Goal: Check status

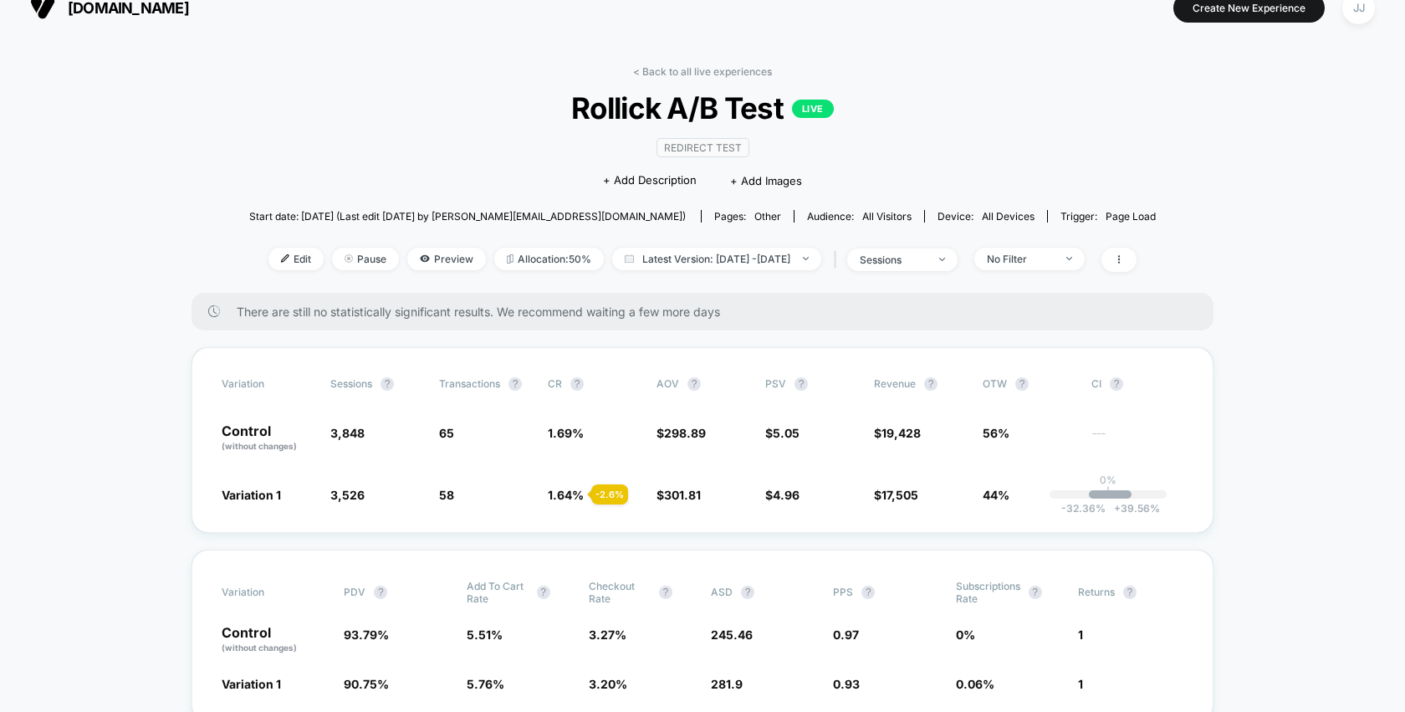
scroll to position [39, 0]
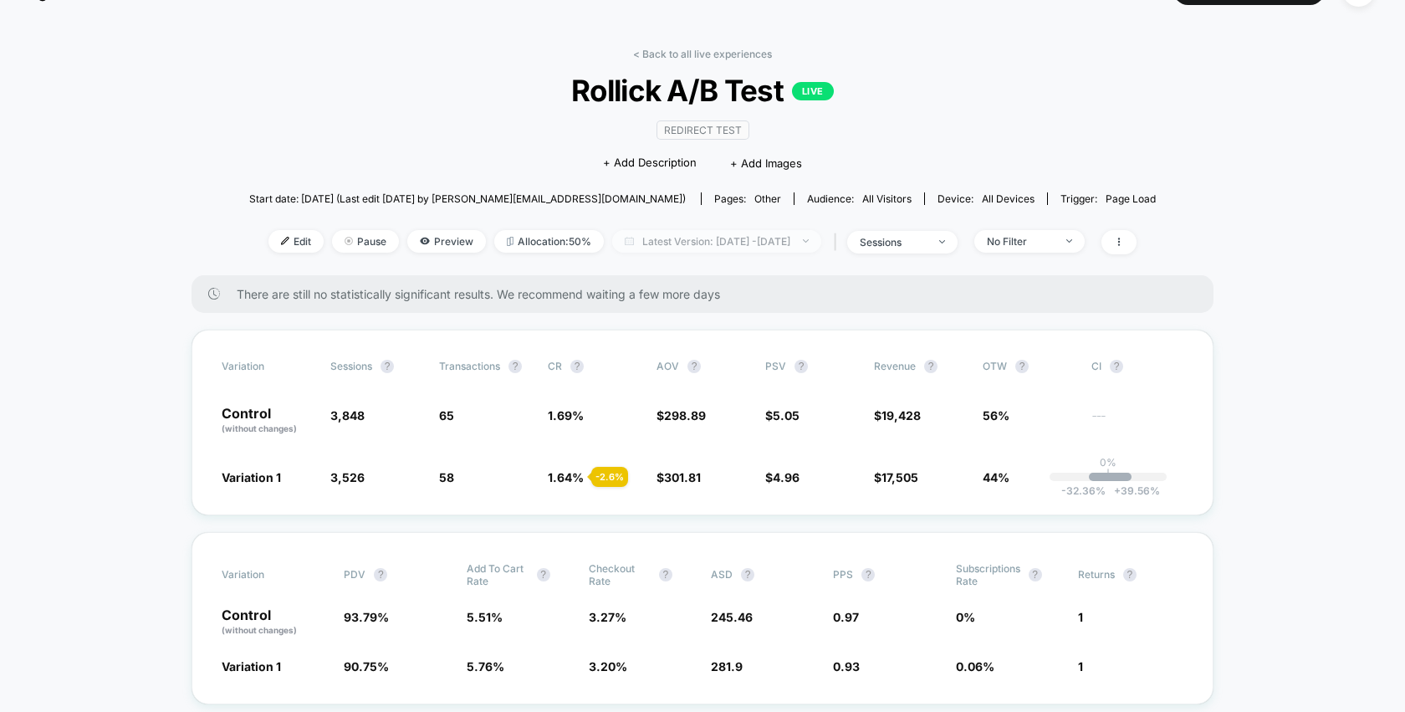
click at [821, 233] on span "Latest Version: [DATE] - [DATE]" at bounding box center [716, 241] width 209 height 23
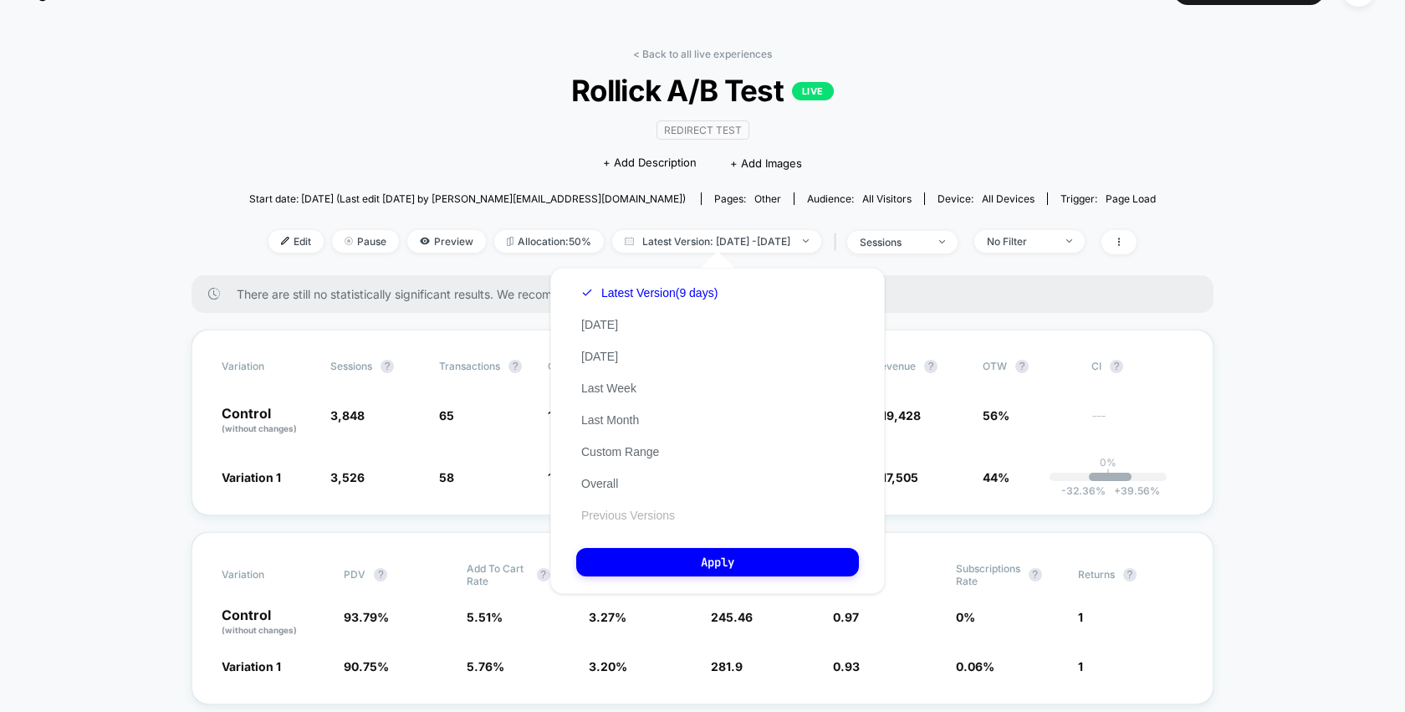
click at [599, 512] on button "Previous Versions" at bounding box center [628, 515] width 104 height 15
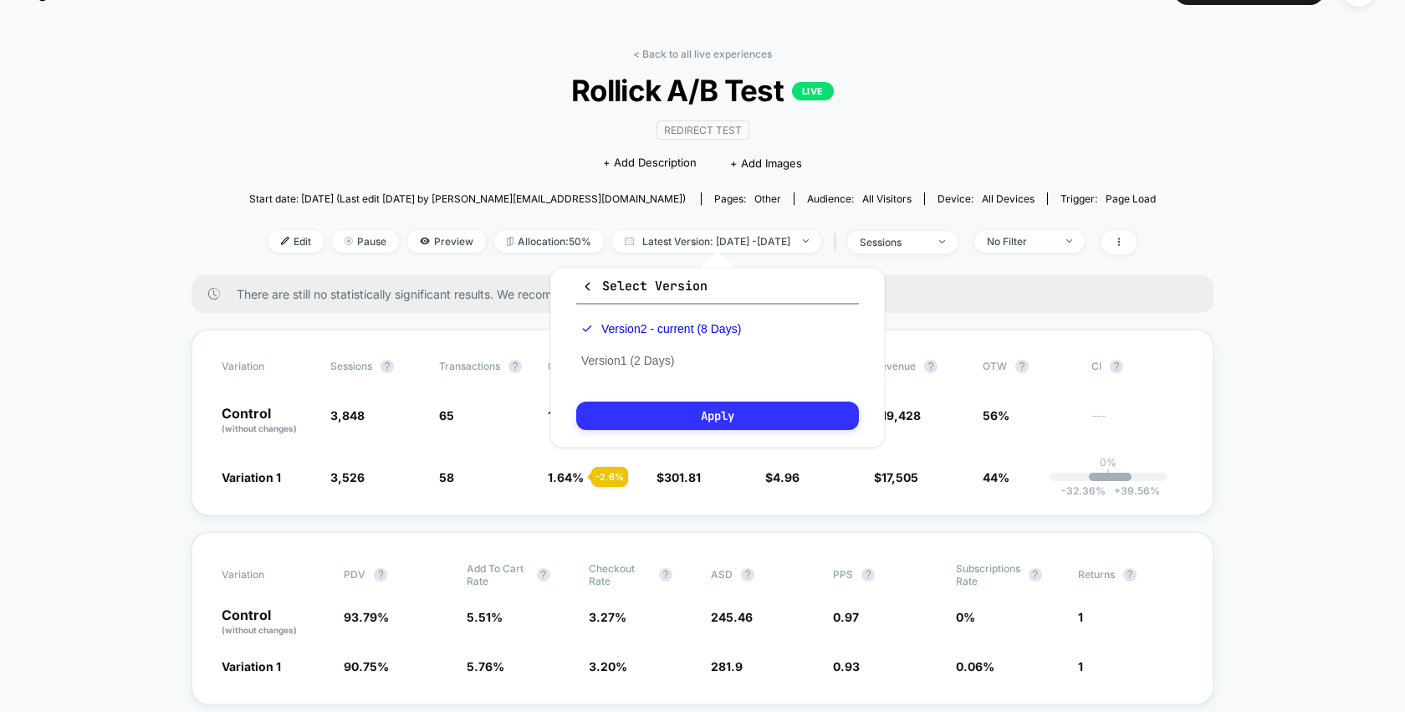
click at [688, 413] on button "Apply" at bounding box center [717, 416] width 283 height 28
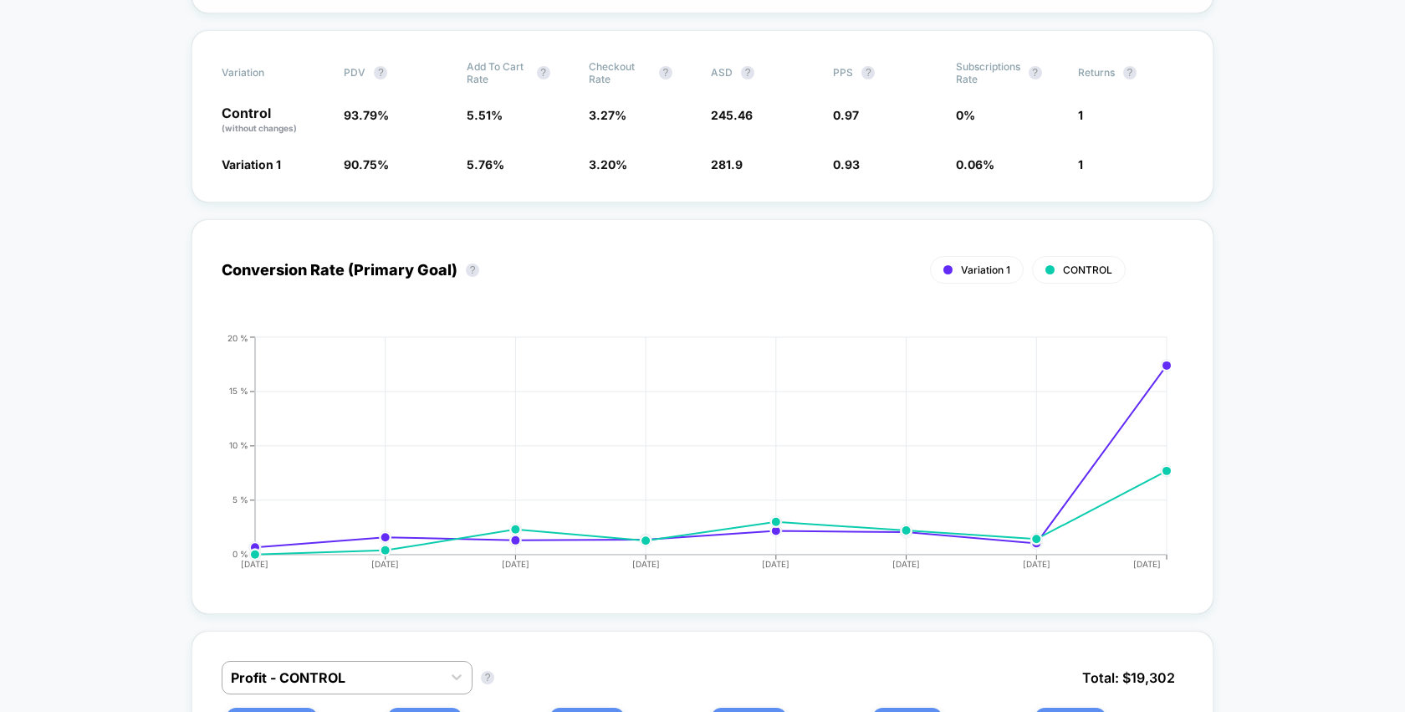
scroll to position [61, 0]
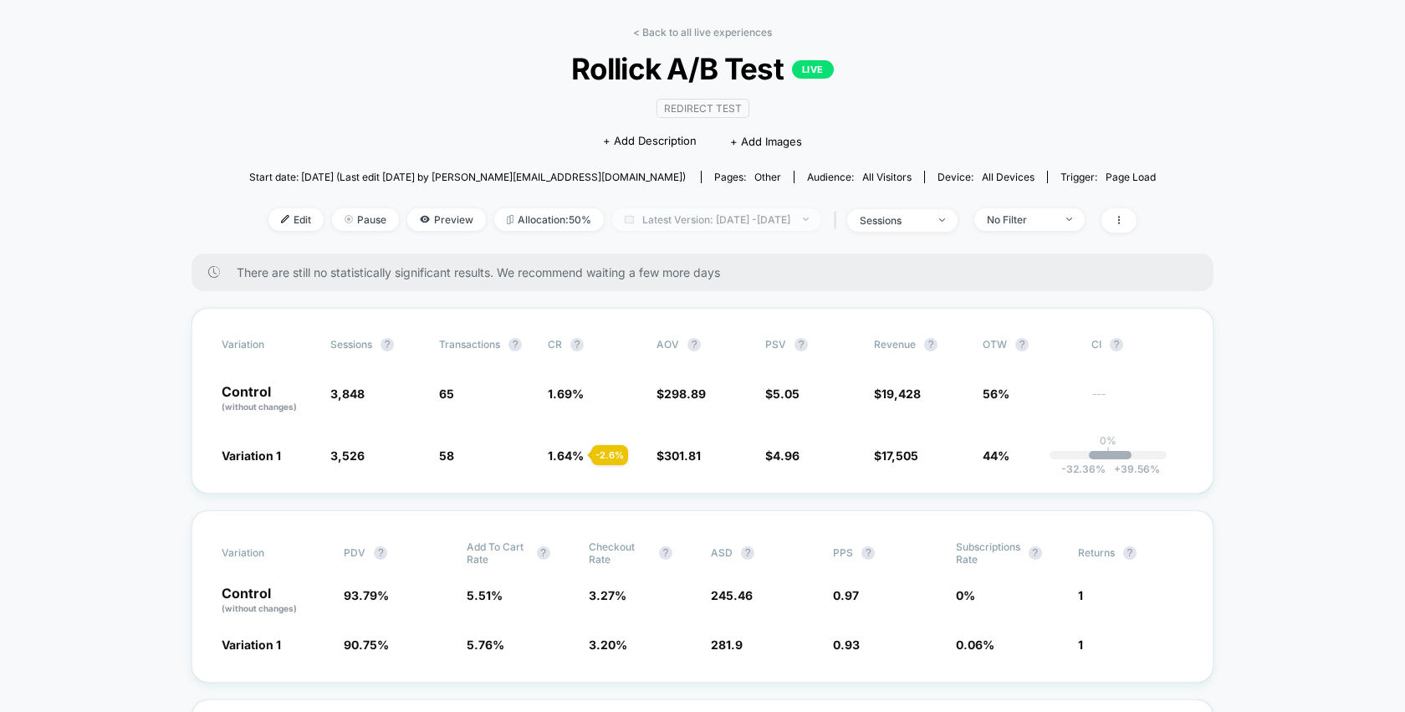
click at [776, 227] on span "Latest Version: [DATE] - [DATE]" at bounding box center [716, 219] width 209 height 23
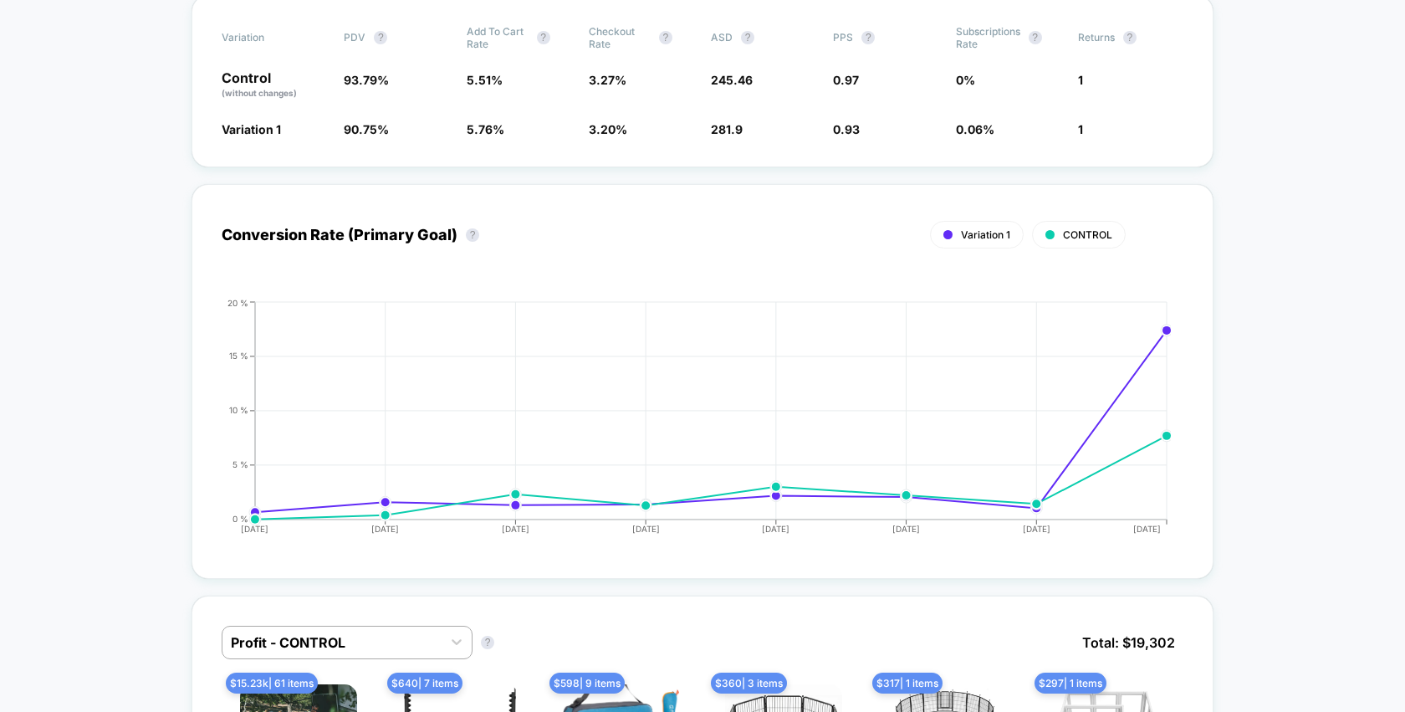
scroll to position [0, 0]
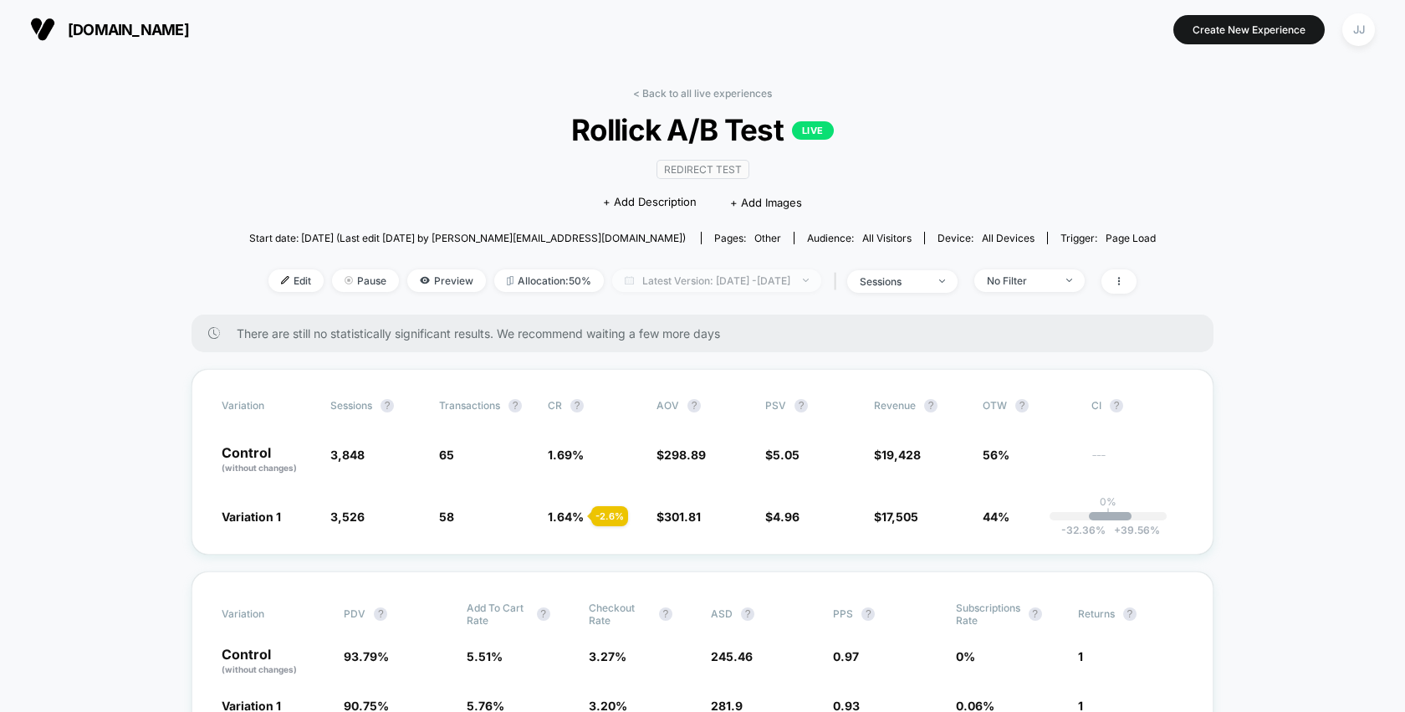
click at [746, 280] on span "Latest Version: [DATE] - [DATE]" at bounding box center [716, 280] width 209 height 23
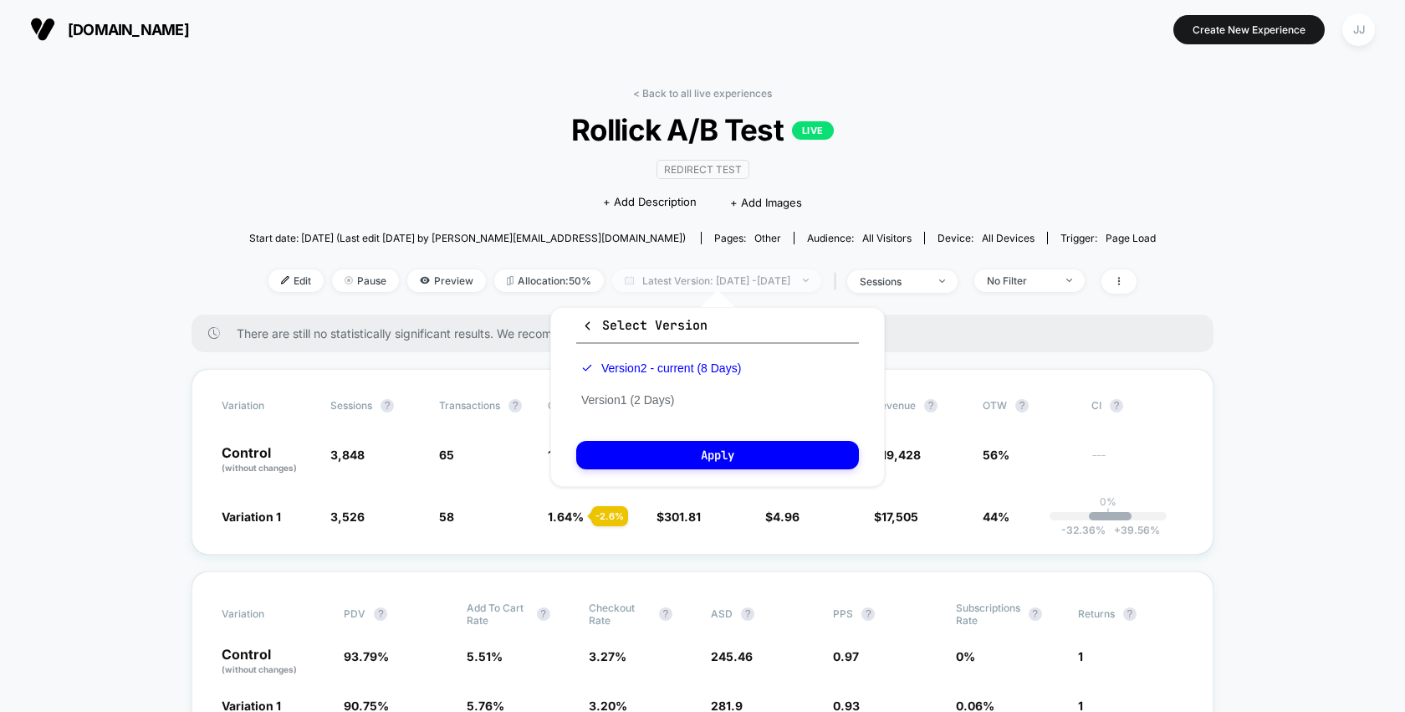
click at [734, 276] on span "Latest Version: [DATE] - [DATE]" at bounding box center [716, 280] width 209 height 23
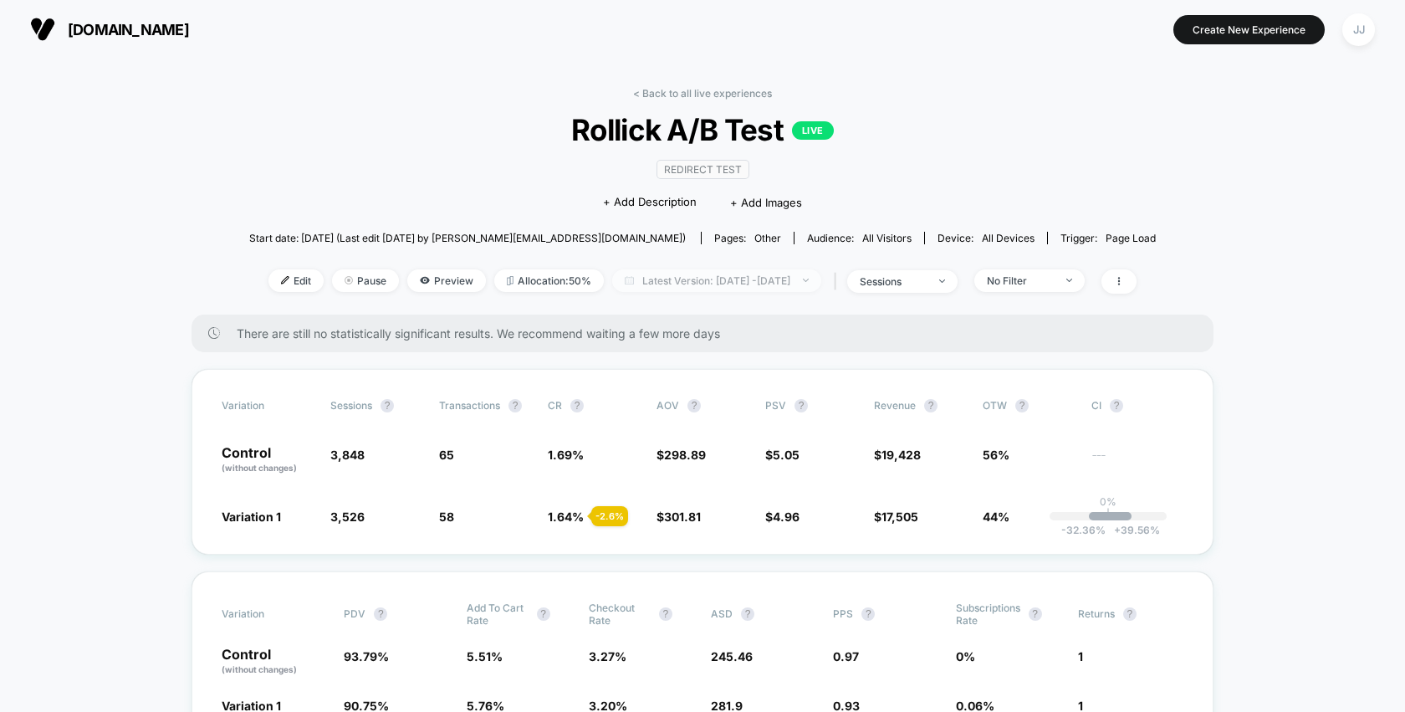
click at [734, 276] on span "Latest Version: [DATE] - [DATE]" at bounding box center [716, 280] width 209 height 23
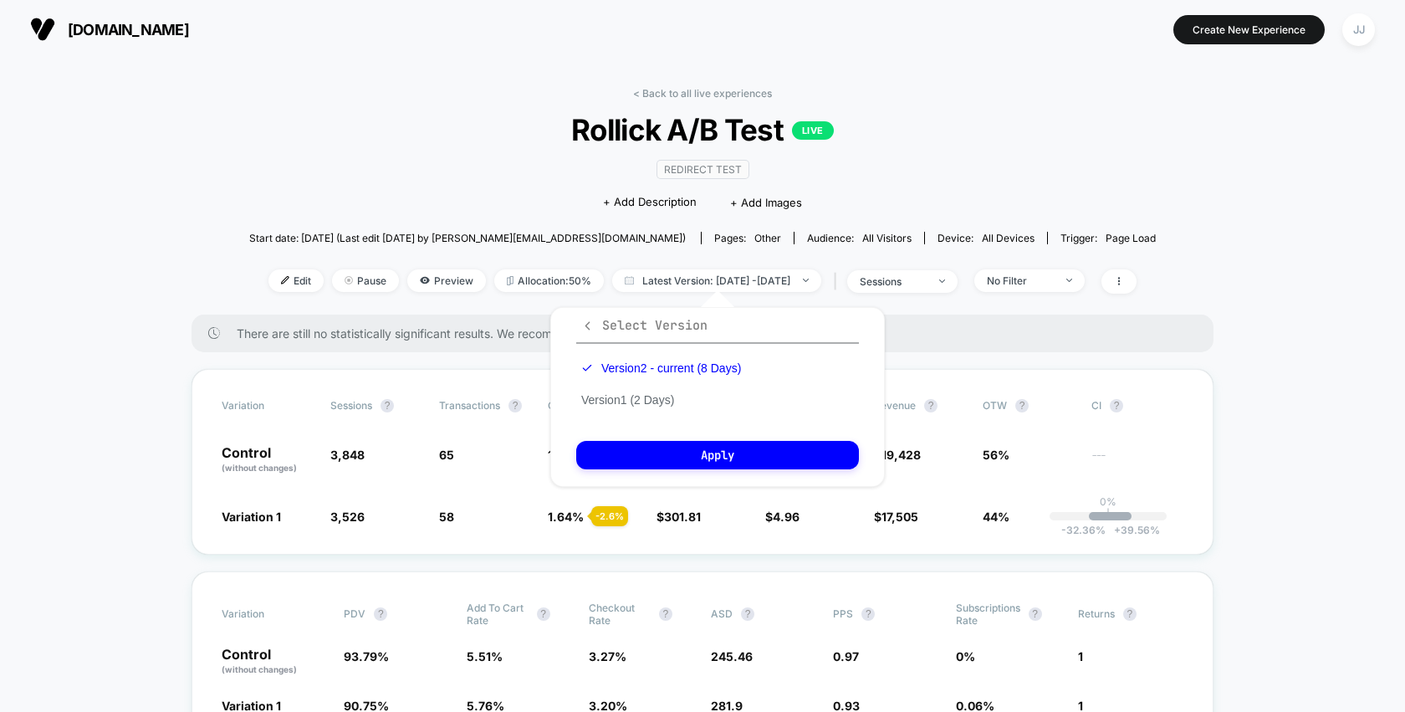
click at [632, 328] on span "Select Version" at bounding box center [644, 325] width 126 height 17
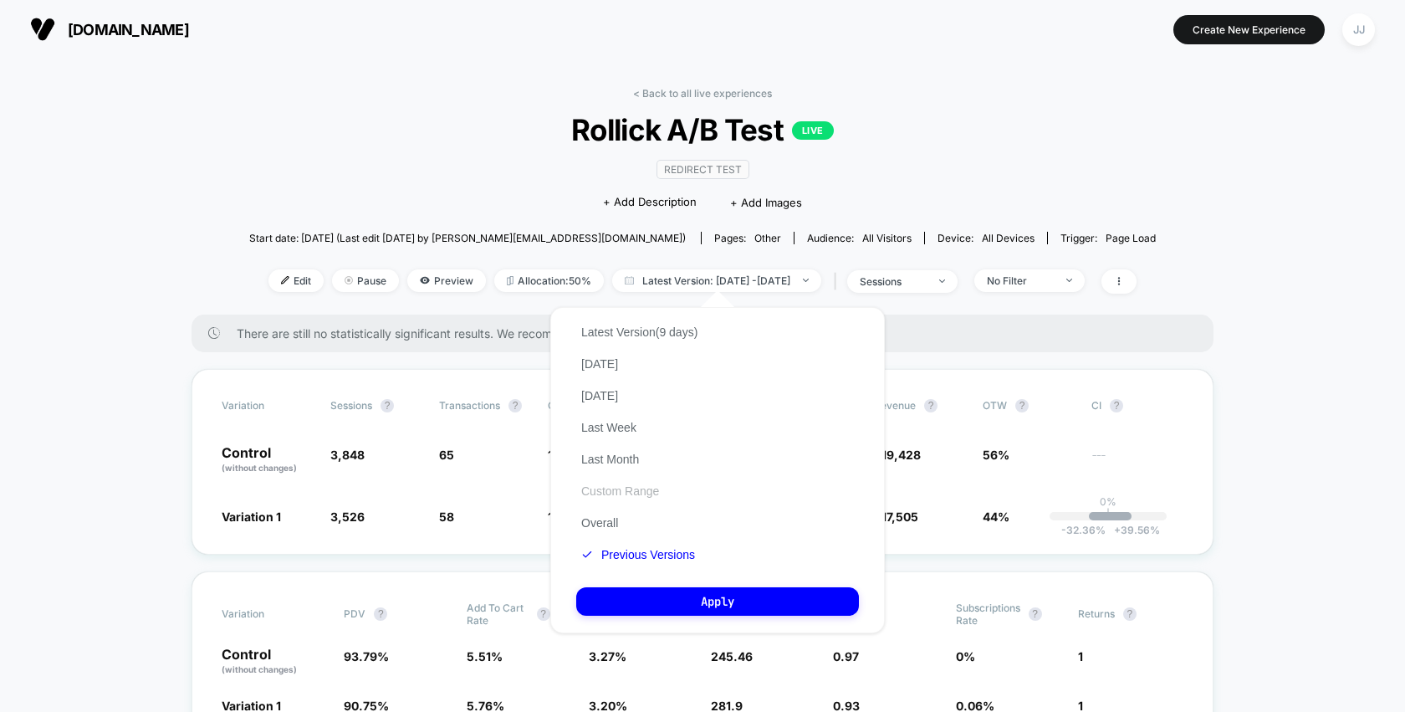
click at [616, 491] on button "Custom Range" at bounding box center [620, 490] width 88 height 15
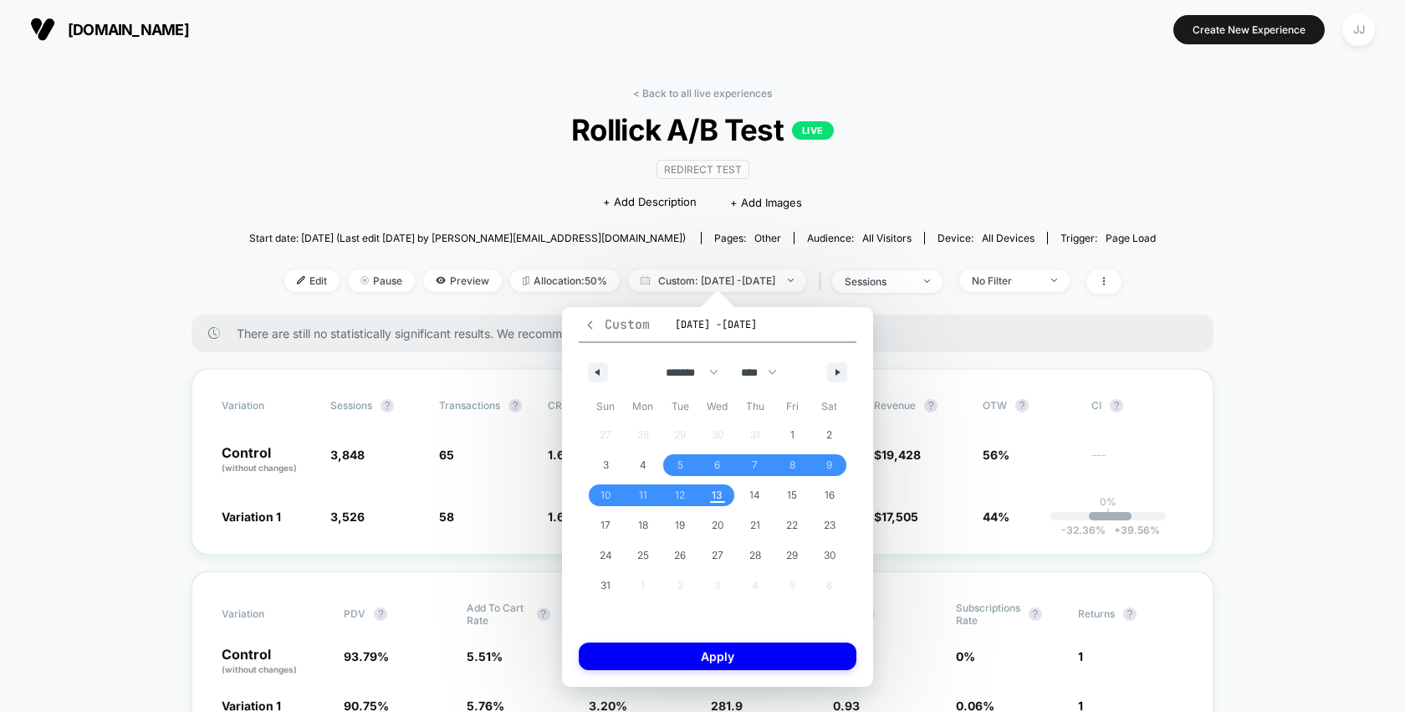
click at [588, 327] on icon "button" at bounding box center [590, 325] width 13 height 13
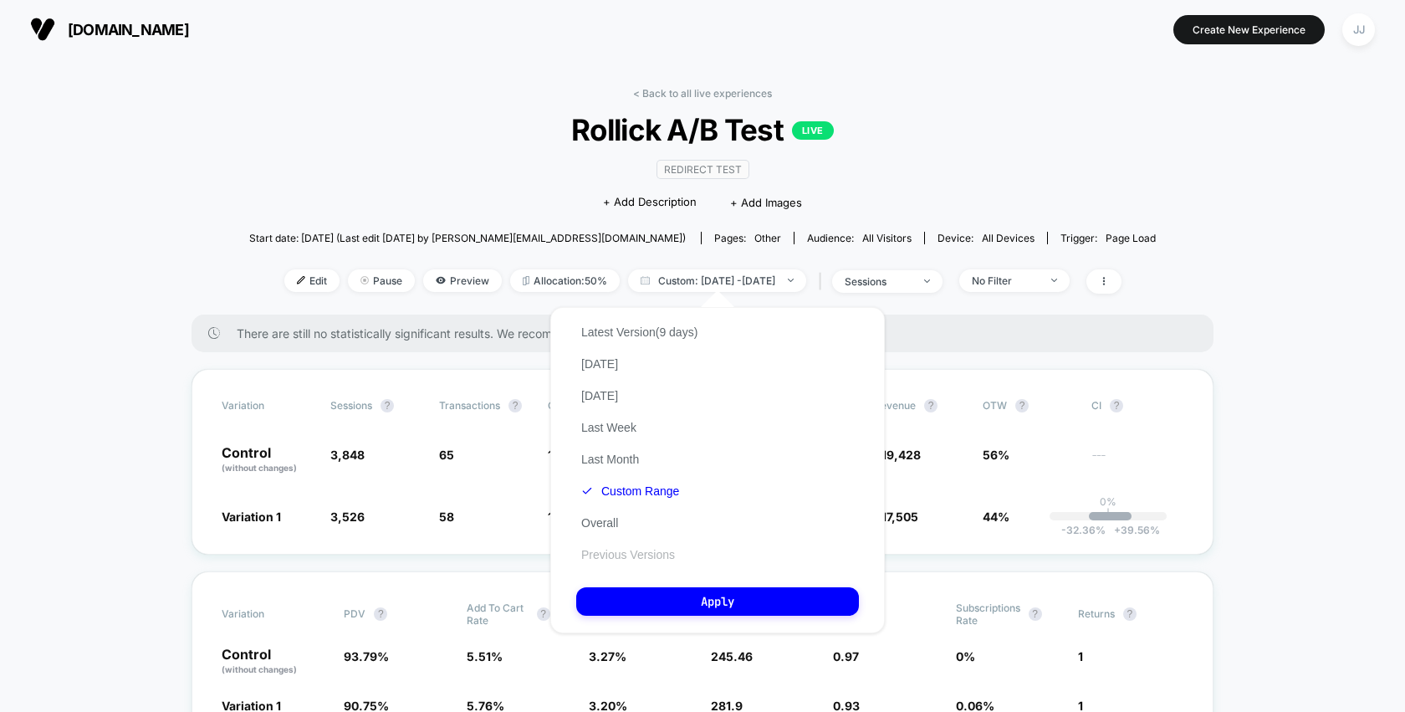
click at [650, 555] on button "Previous Versions" at bounding box center [628, 554] width 104 height 15
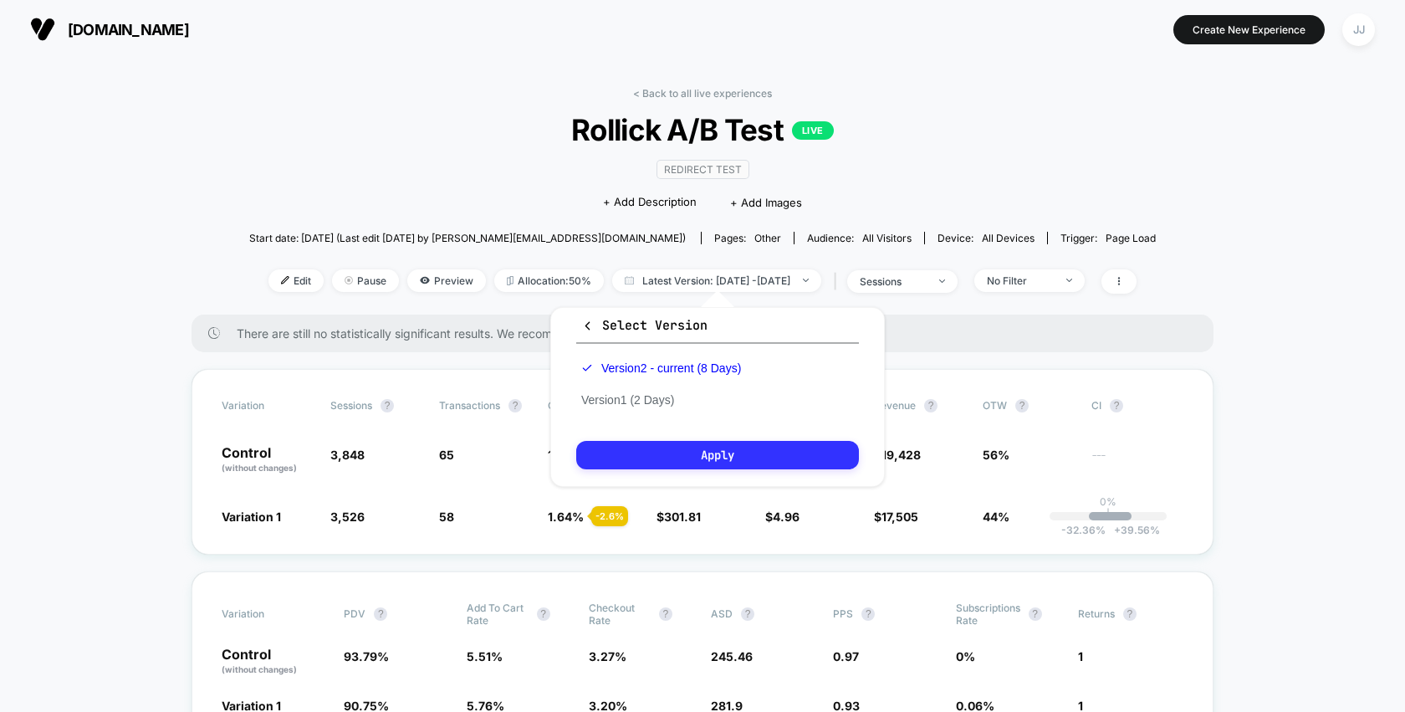
click at [731, 447] on button "Apply" at bounding box center [717, 455] width 283 height 28
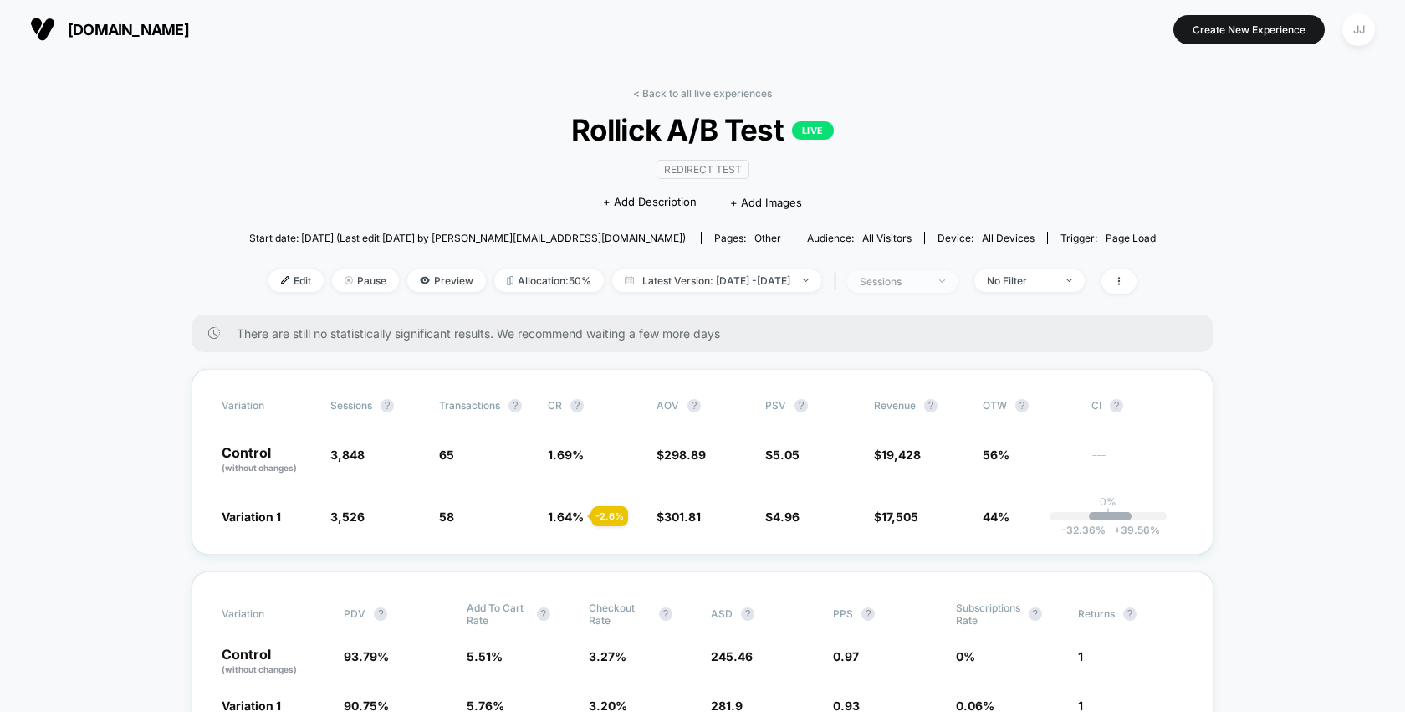
click at [958, 270] on span "sessions" at bounding box center [902, 281] width 110 height 23
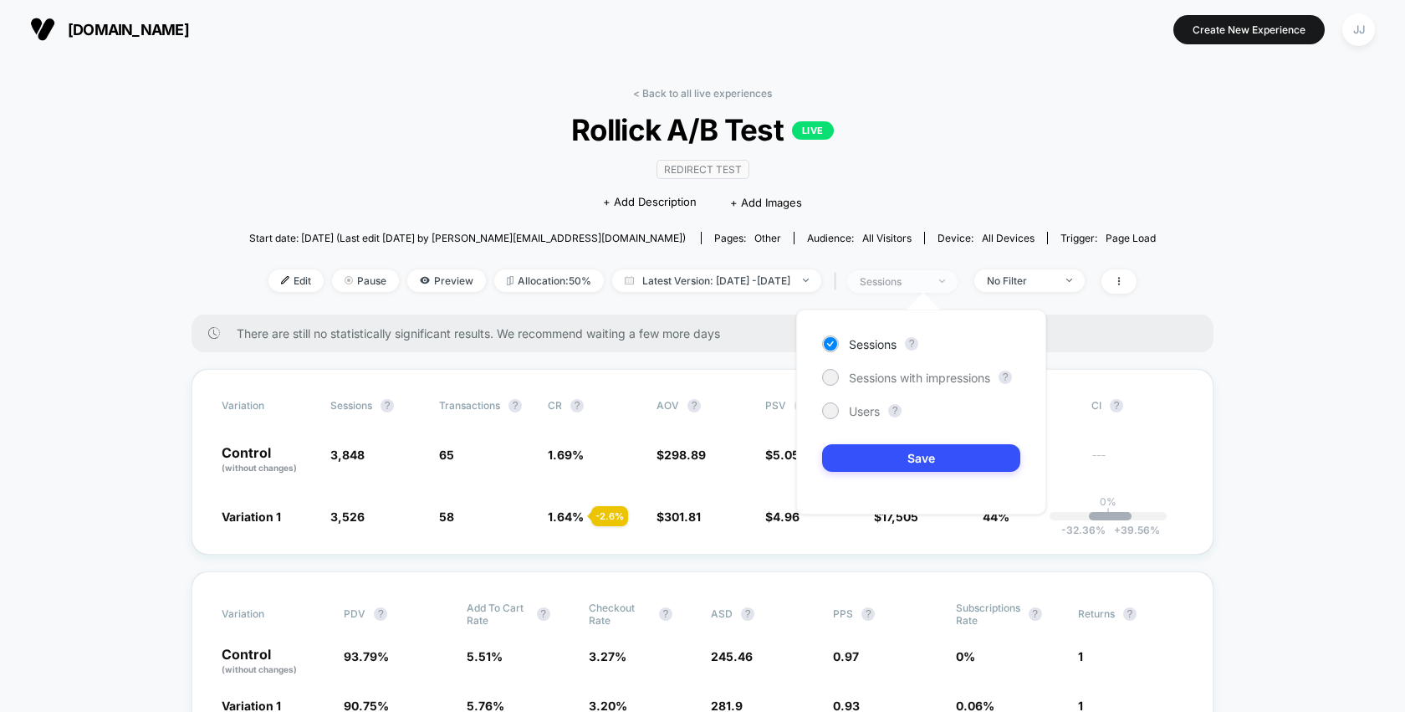
click at [958, 270] on span "sessions" at bounding box center [902, 281] width 110 height 23
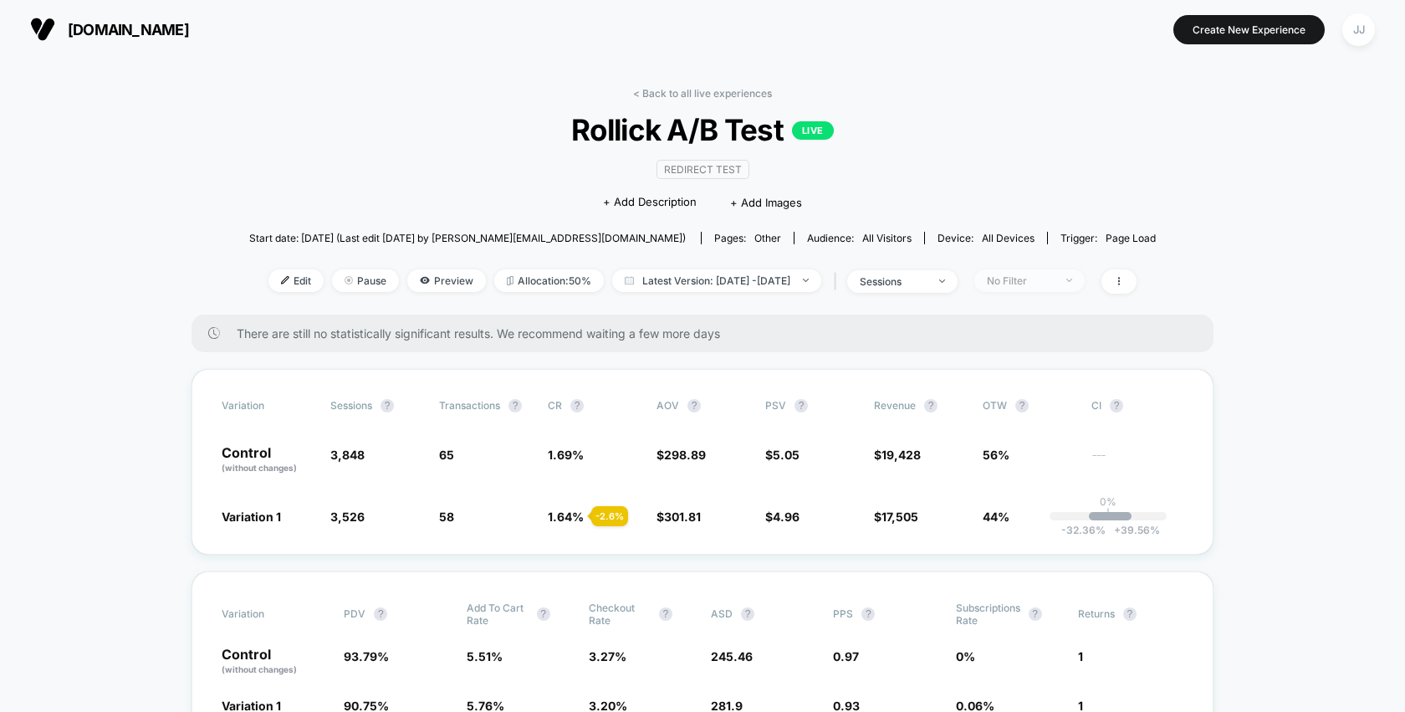
click at [1033, 275] on div "No Filter" at bounding box center [1020, 280] width 67 height 13
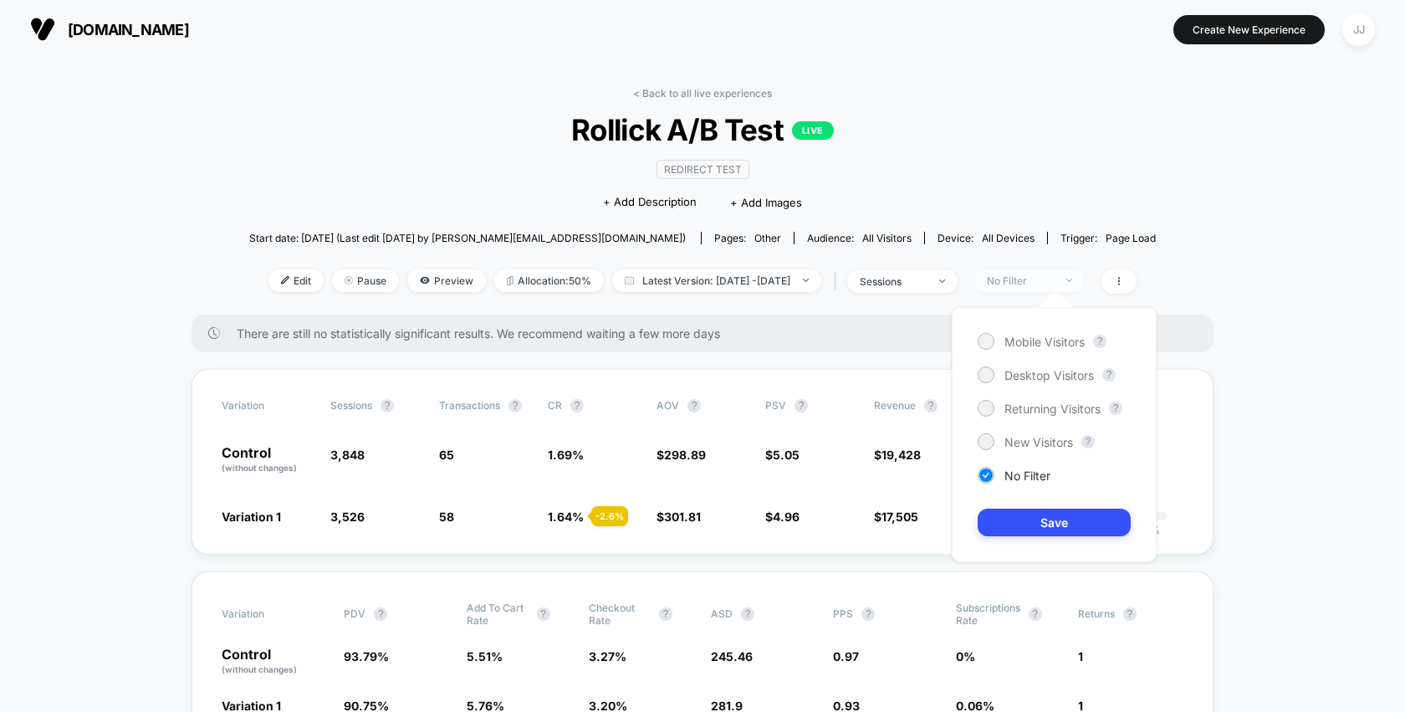
click at [1033, 275] on div "No Filter" at bounding box center [1020, 280] width 67 height 13
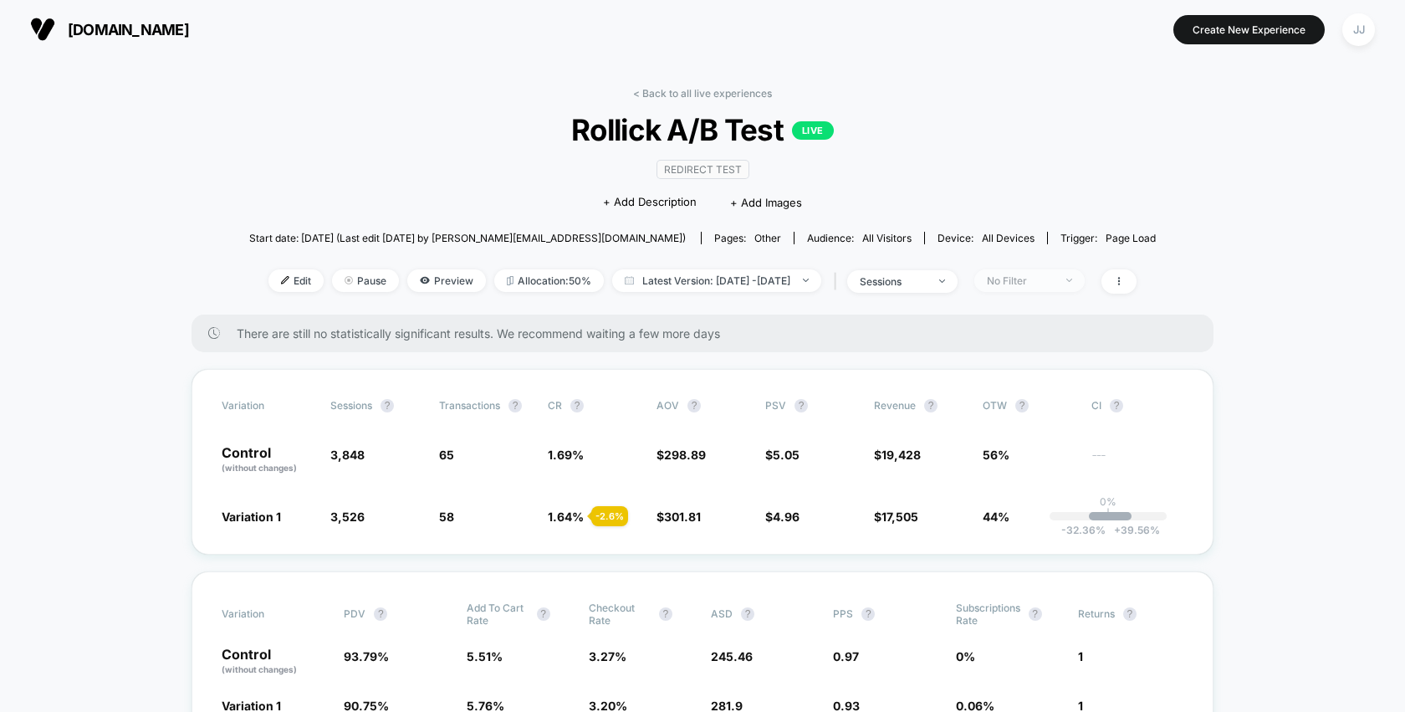
click at [1033, 275] on div "No Filter" at bounding box center [1020, 280] width 67 height 13
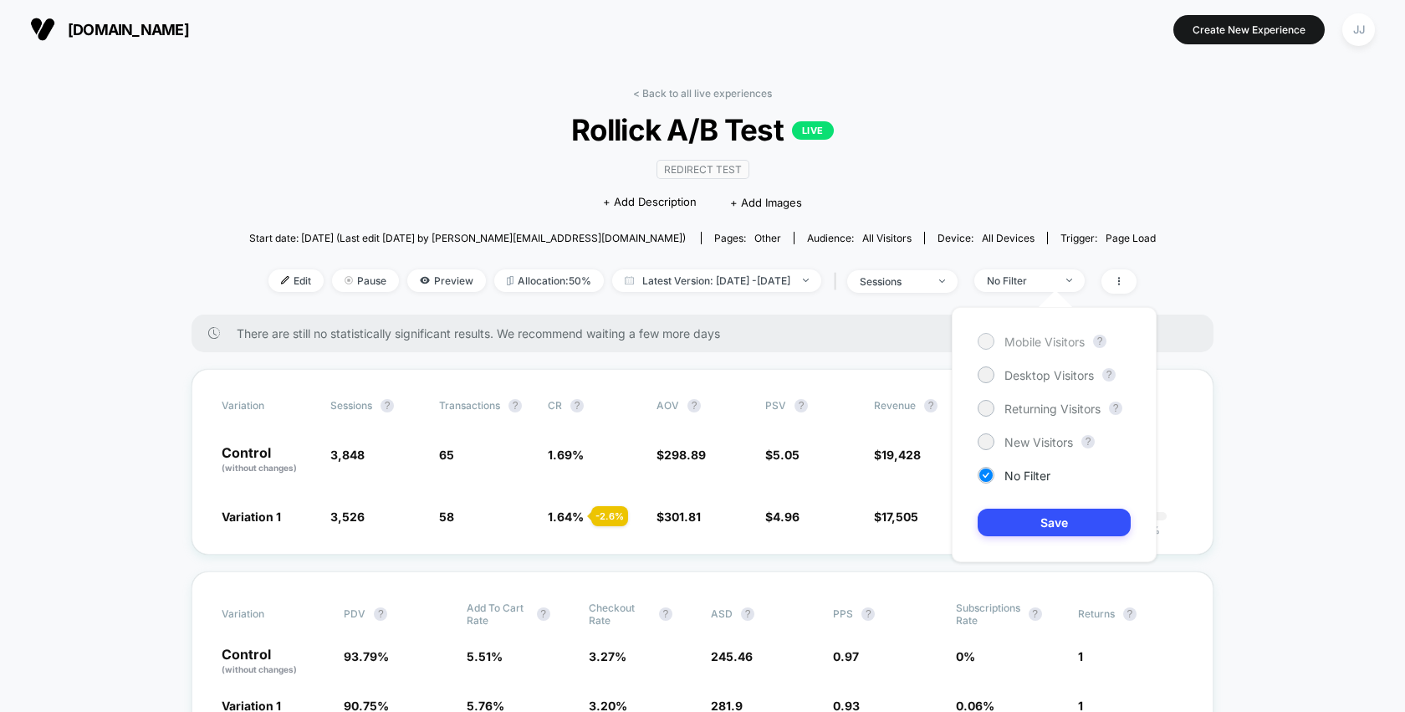
click at [1020, 346] on span "Mobile Visitors" at bounding box center [1045, 342] width 80 height 14
click at [1062, 507] on div "Mobile Visitors ? Desktop Visitors ? Returning Visitors ? New Visitors ? No Fil…" at bounding box center [1054, 434] width 205 height 255
click at [1061, 511] on button "Save" at bounding box center [1054, 523] width 153 height 28
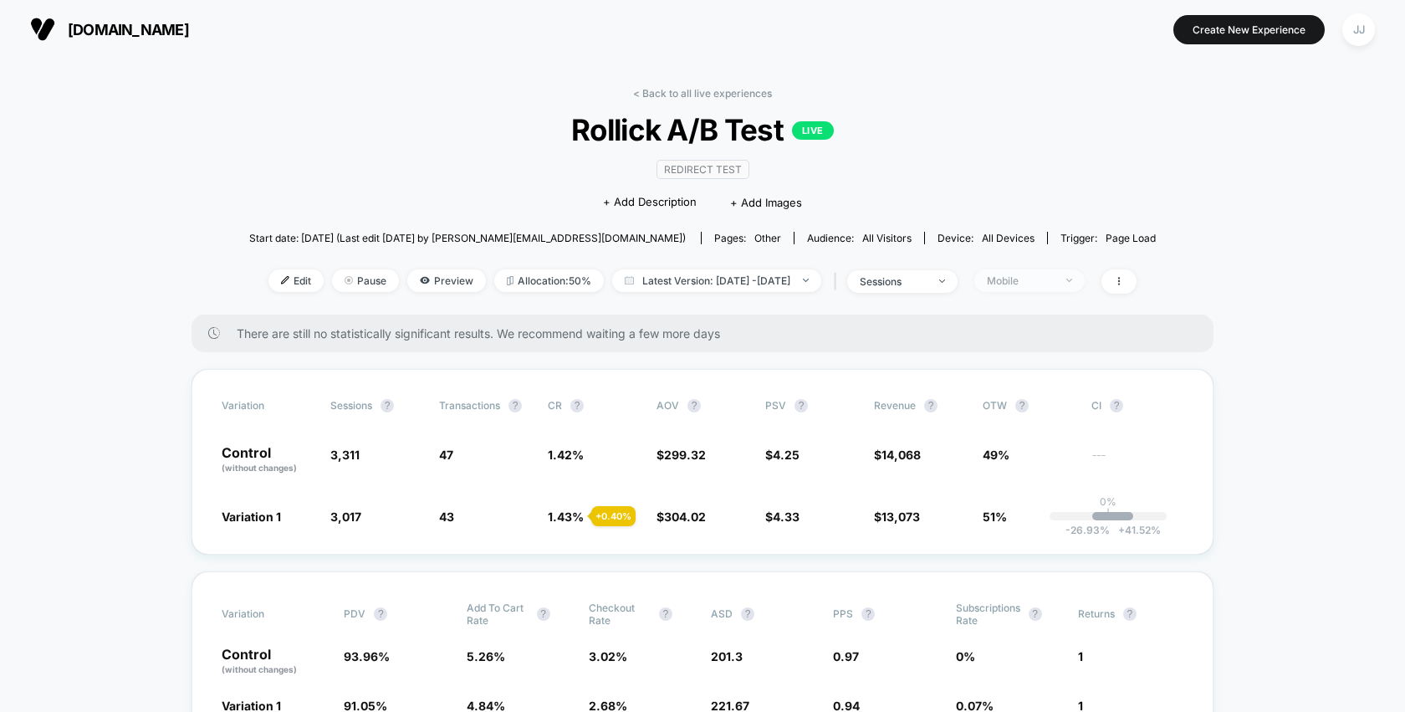
click at [1044, 283] on div "Mobile" at bounding box center [1020, 280] width 67 height 13
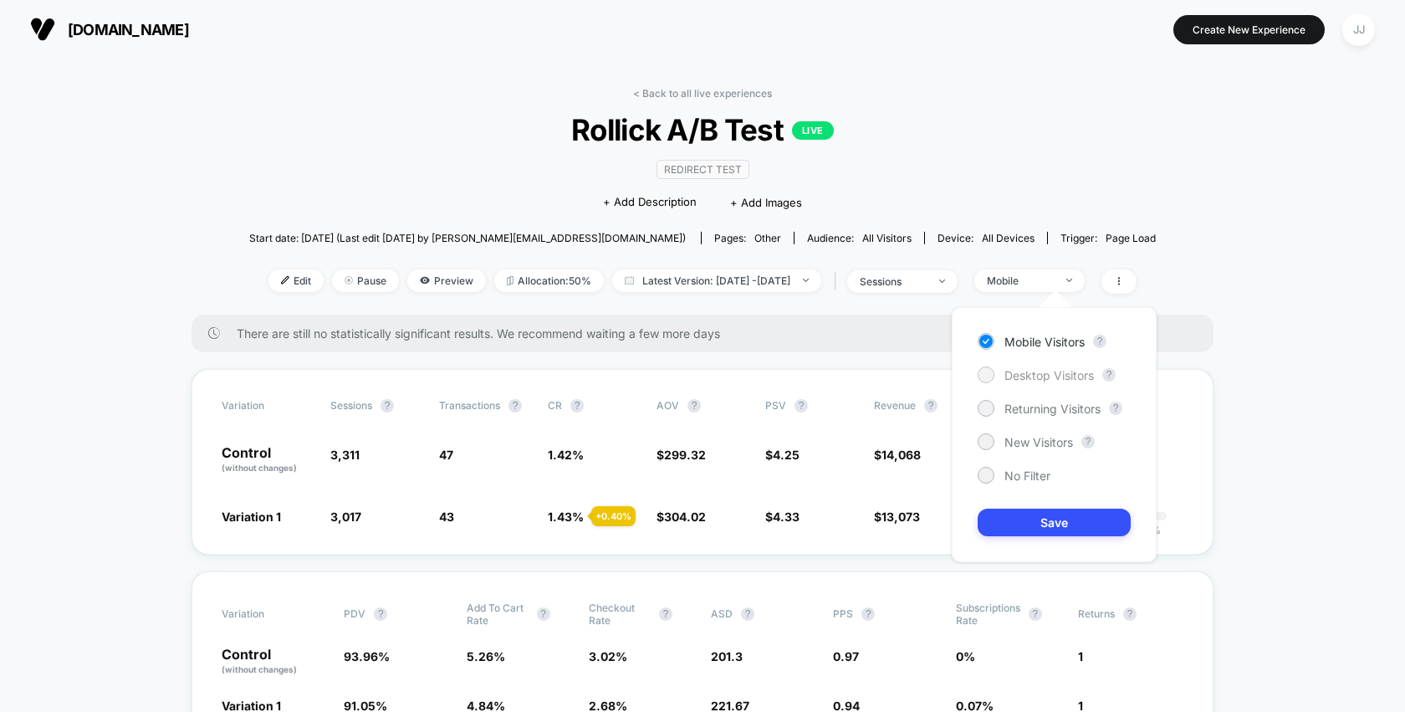
click at [1046, 376] on span "Desktop Visitors" at bounding box center [1050, 375] width 90 height 14
click at [1046, 527] on button "Save" at bounding box center [1054, 523] width 153 height 28
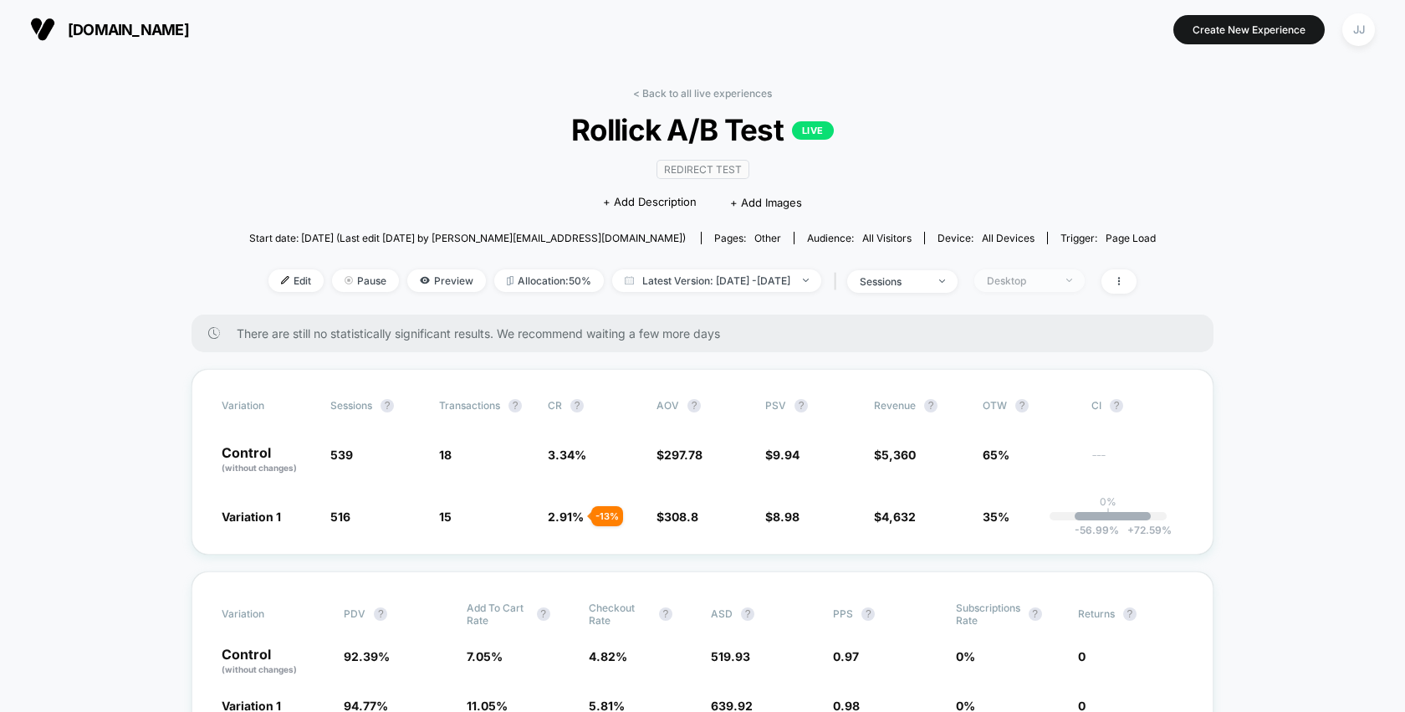
click at [1079, 285] on span "Desktop" at bounding box center [1029, 280] width 110 height 23
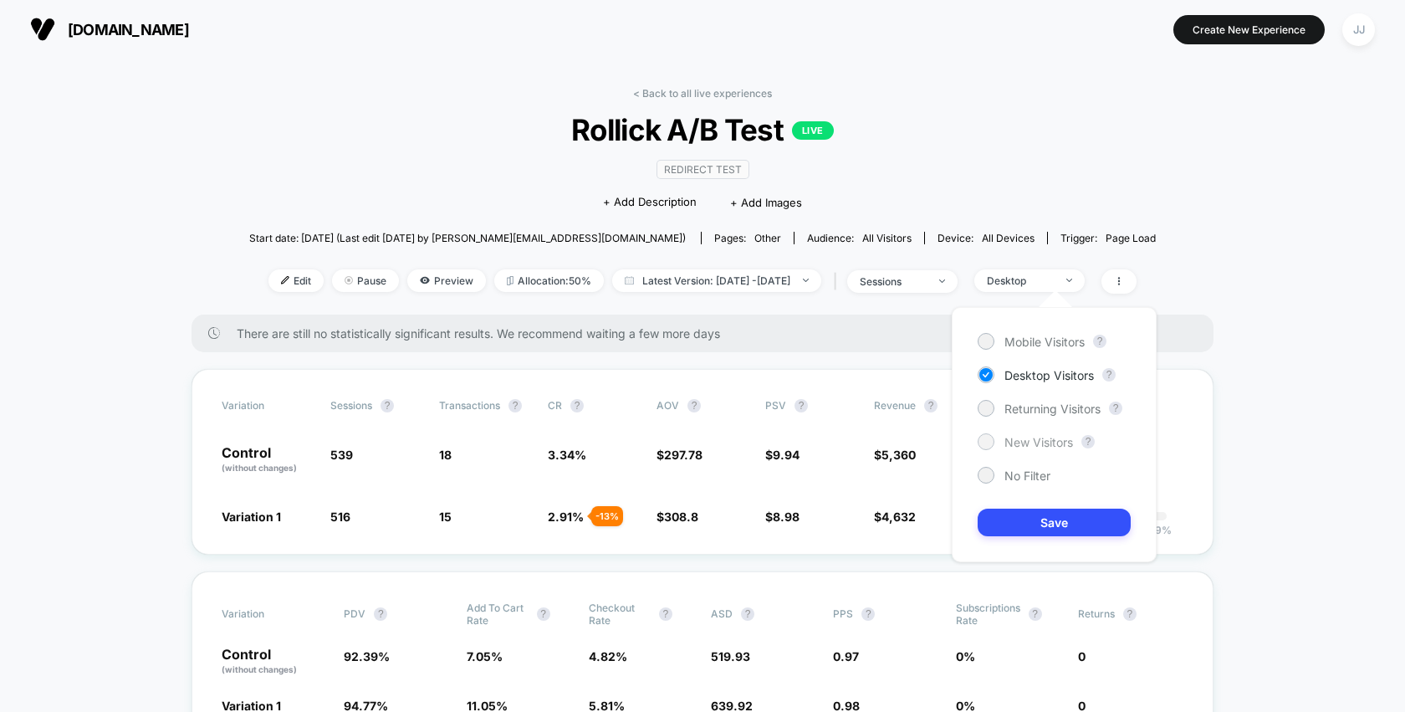
click at [1048, 442] on span "New Visitors" at bounding box center [1039, 442] width 69 height 14
click at [1048, 526] on button "Save" at bounding box center [1054, 523] width 153 height 28
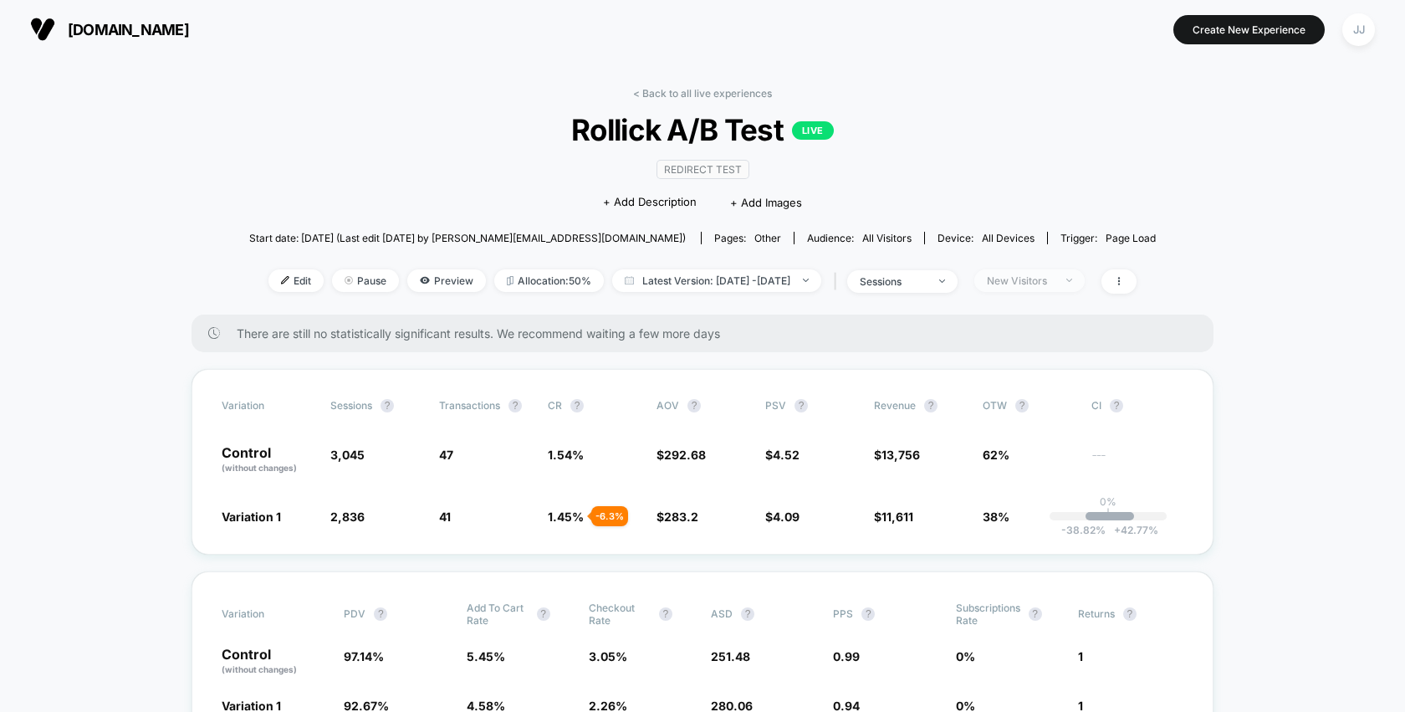
click at [1051, 285] on span "New Visitors" at bounding box center [1029, 280] width 110 height 23
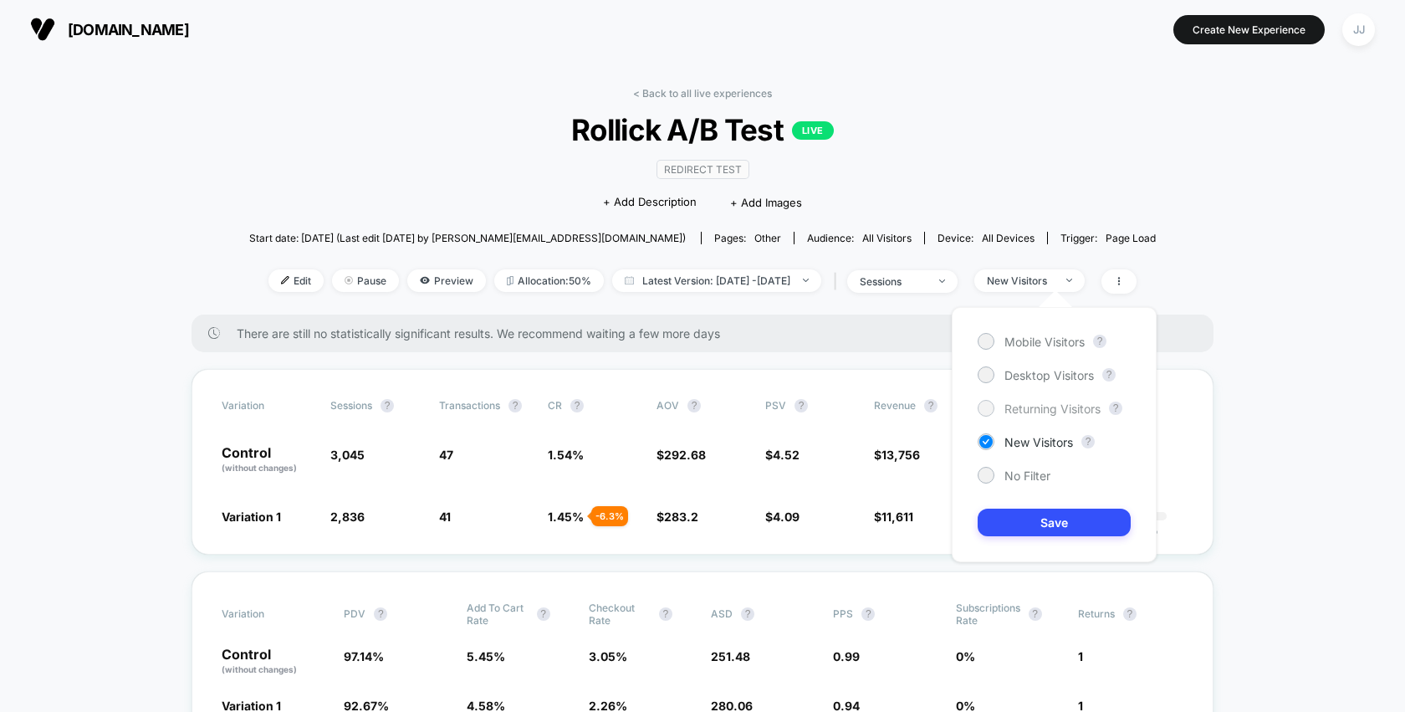
click at [1020, 409] on span "Returning Visitors" at bounding box center [1053, 409] width 96 height 14
click at [1043, 516] on button "Save" at bounding box center [1054, 523] width 153 height 28
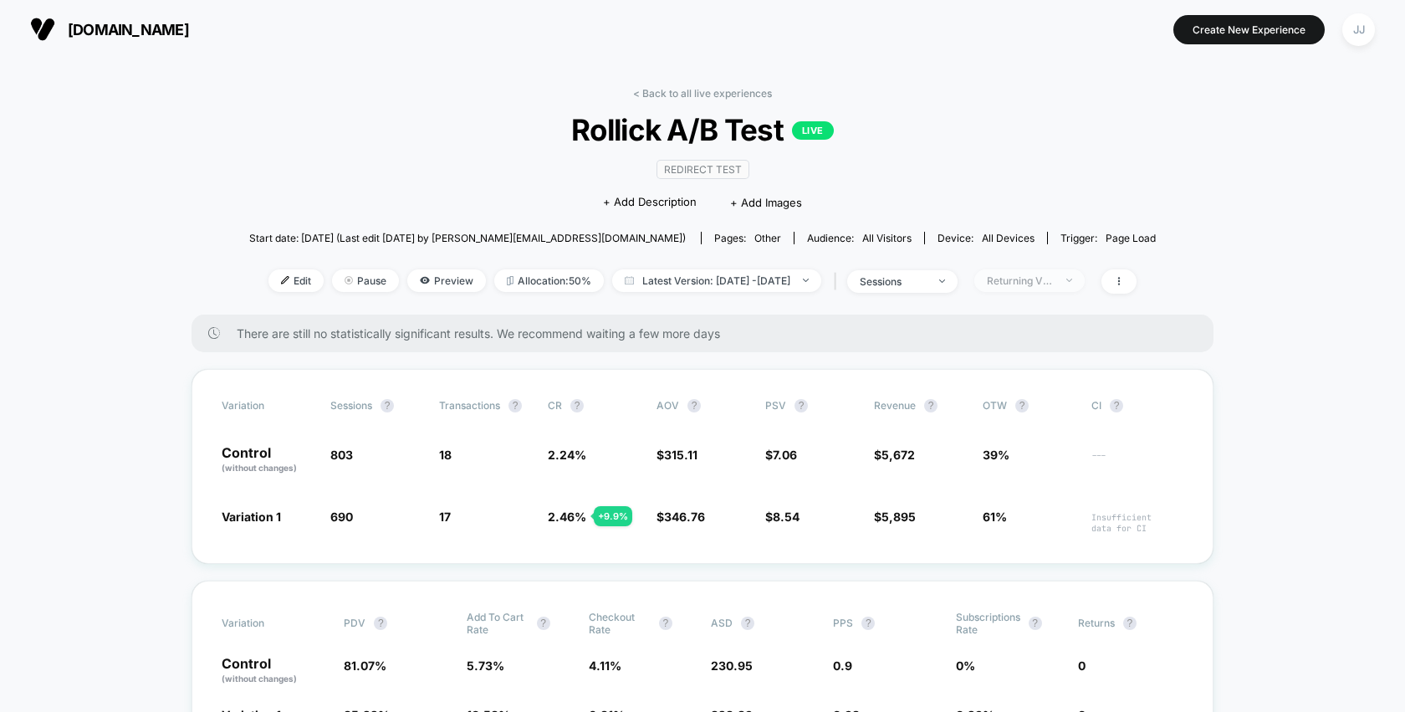
click at [1054, 282] on div "Returning Visitors" at bounding box center [1020, 280] width 67 height 13
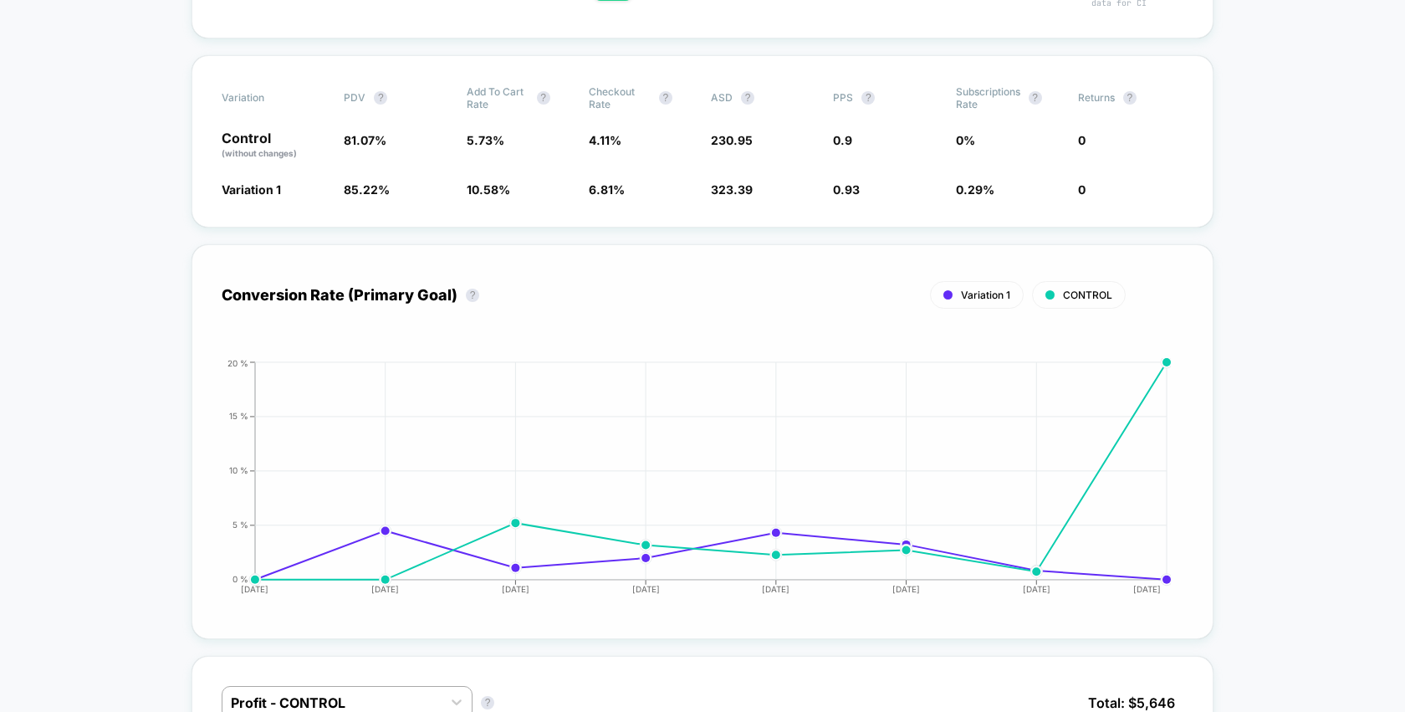
scroll to position [89, 0]
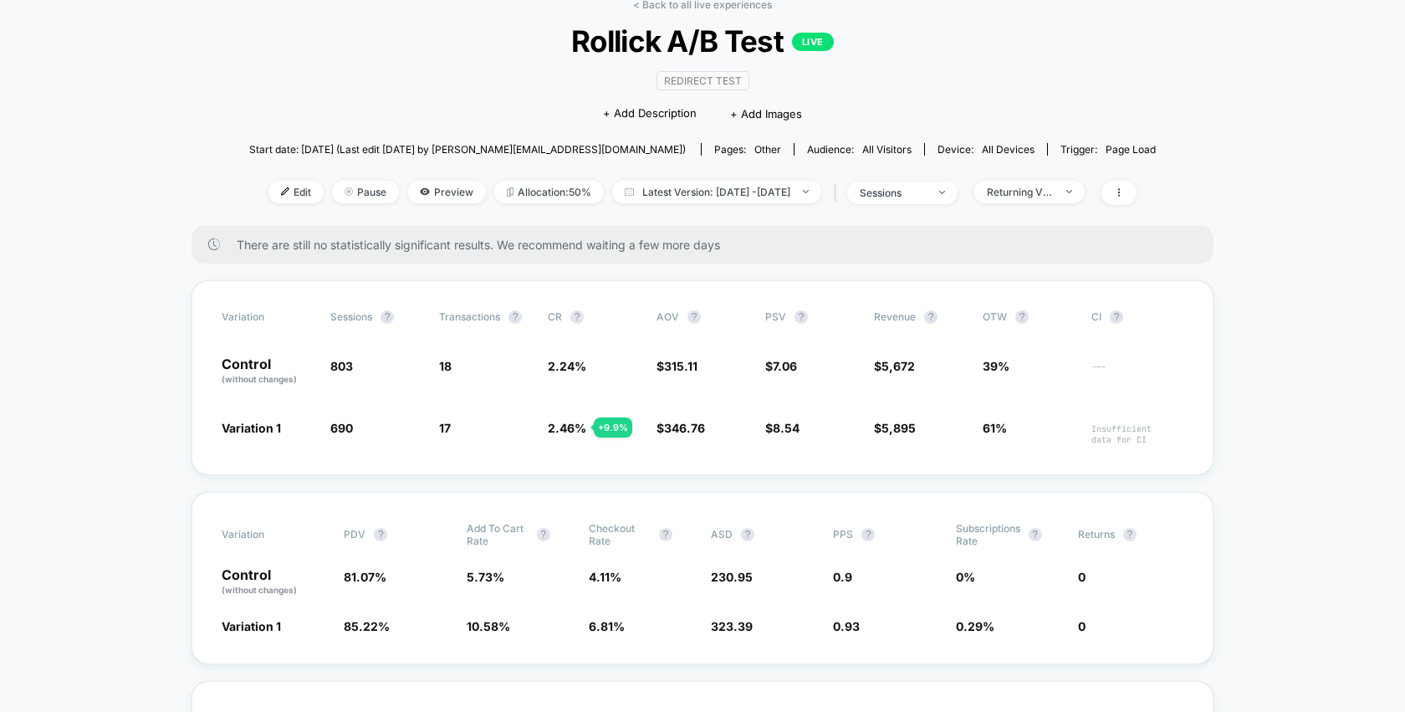
click at [1082, 166] on div "< Back to all live experiences Rollick A/B Test LIVE Redirect Test Click to edi…" at bounding box center [702, 112] width 907 height 228
click at [1074, 182] on span "Returning Visitors" at bounding box center [1029, 192] width 110 height 23
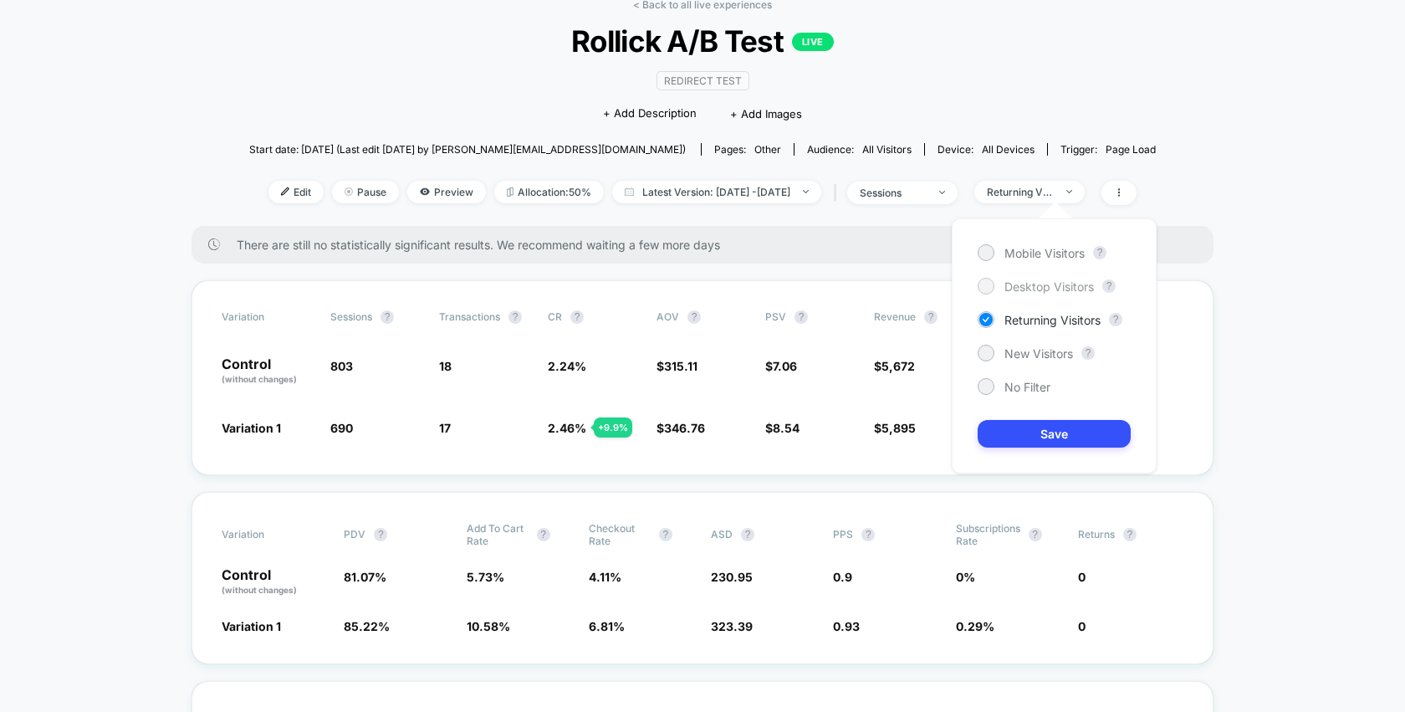
click at [1041, 291] on span "Desktop Visitors" at bounding box center [1050, 286] width 90 height 14
click at [1050, 433] on button "Save" at bounding box center [1054, 434] width 153 height 28
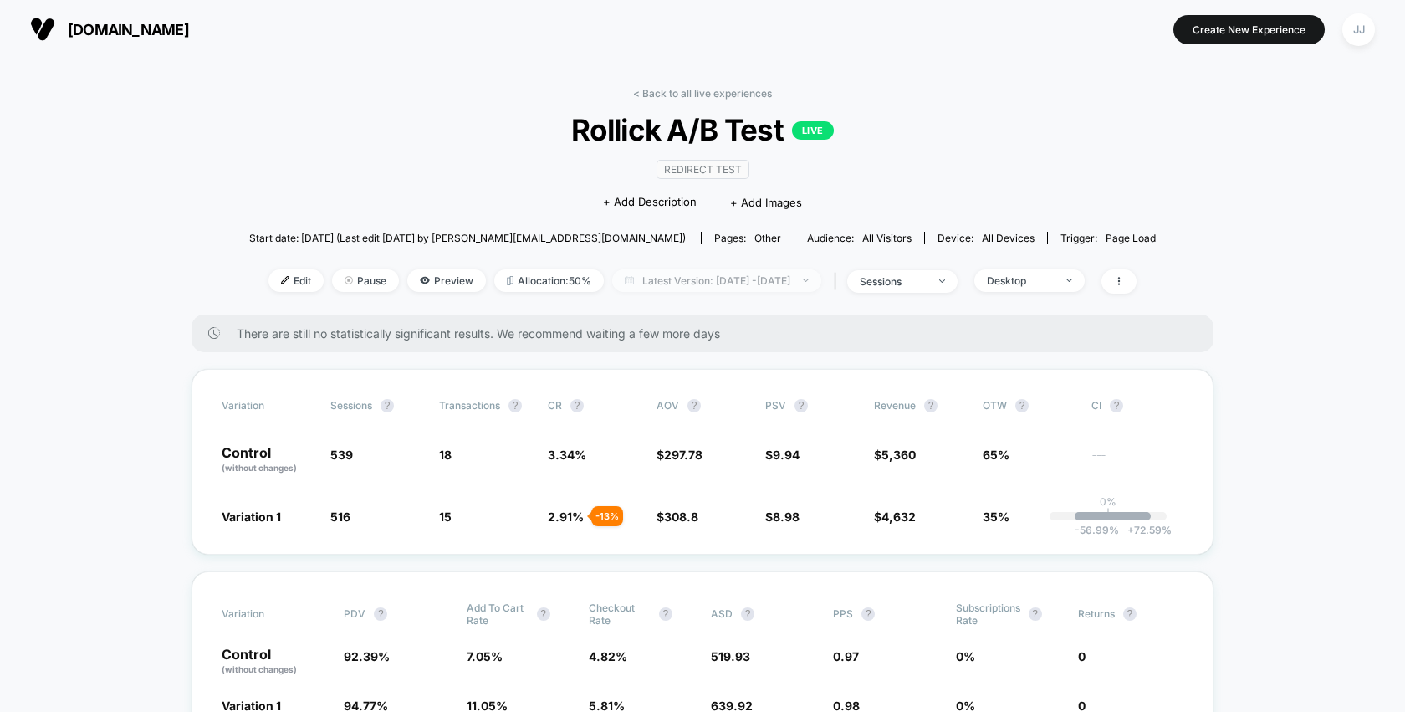
click at [742, 280] on span "Latest Version: [DATE] - [DATE]" at bounding box center [716, 280] width 209 height 23
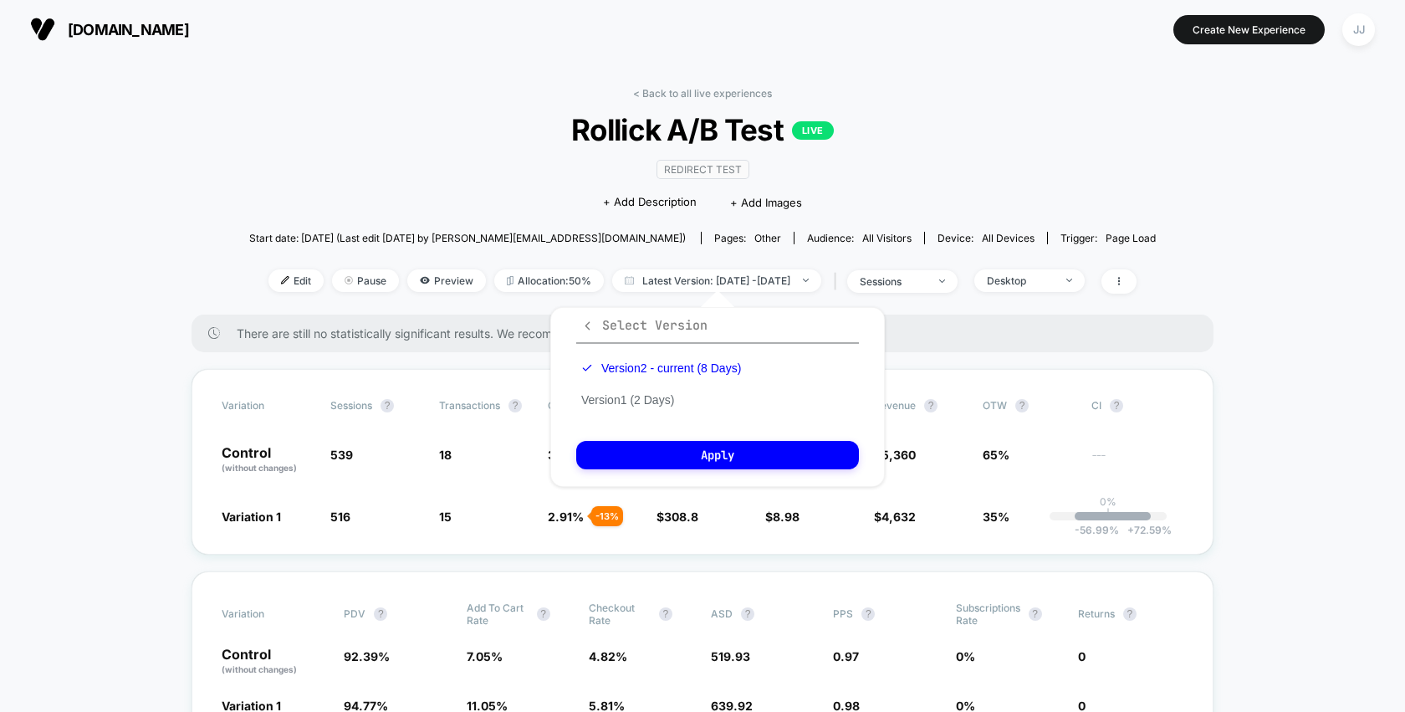
click at [595, 320] on span "Select Version" at bounding box center [644, 325] width 126 height 17
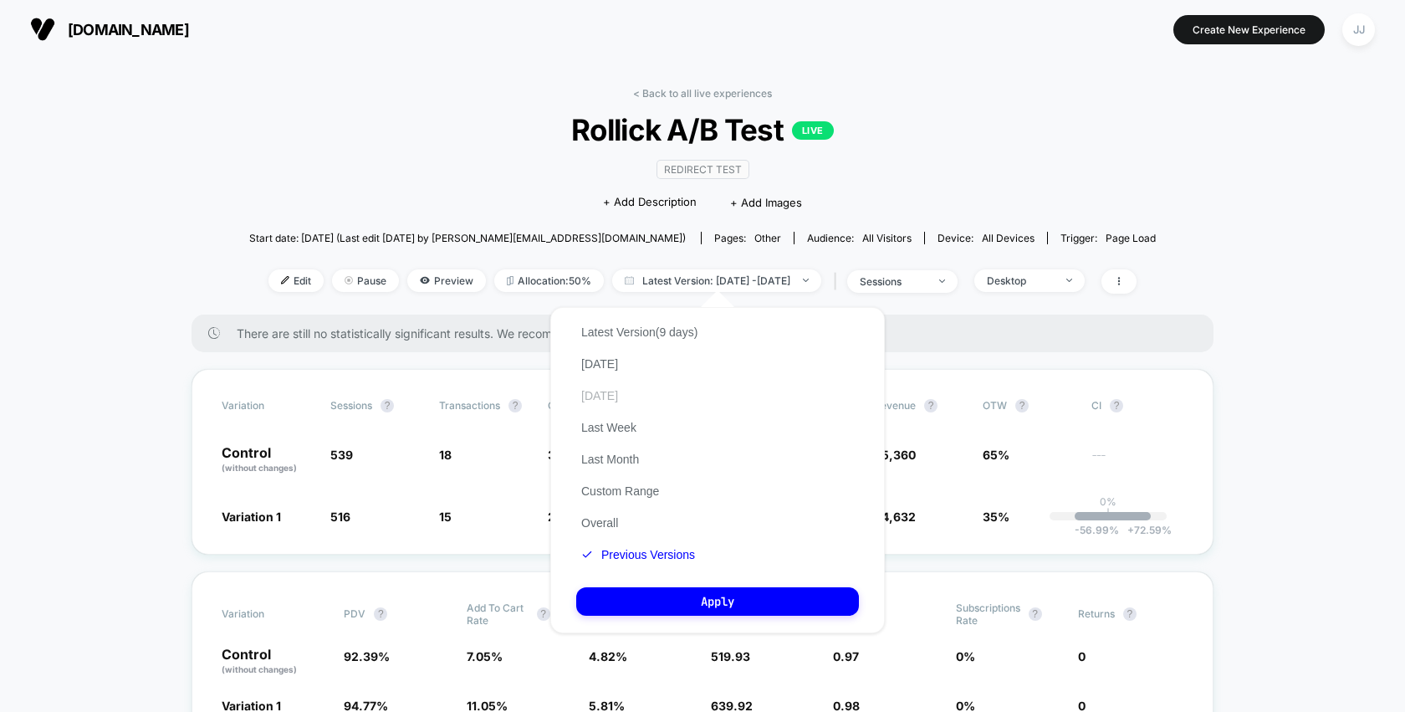
click at [616, 396] on button "[DATE]" at bounding box center [599, 395] width 47 height 15
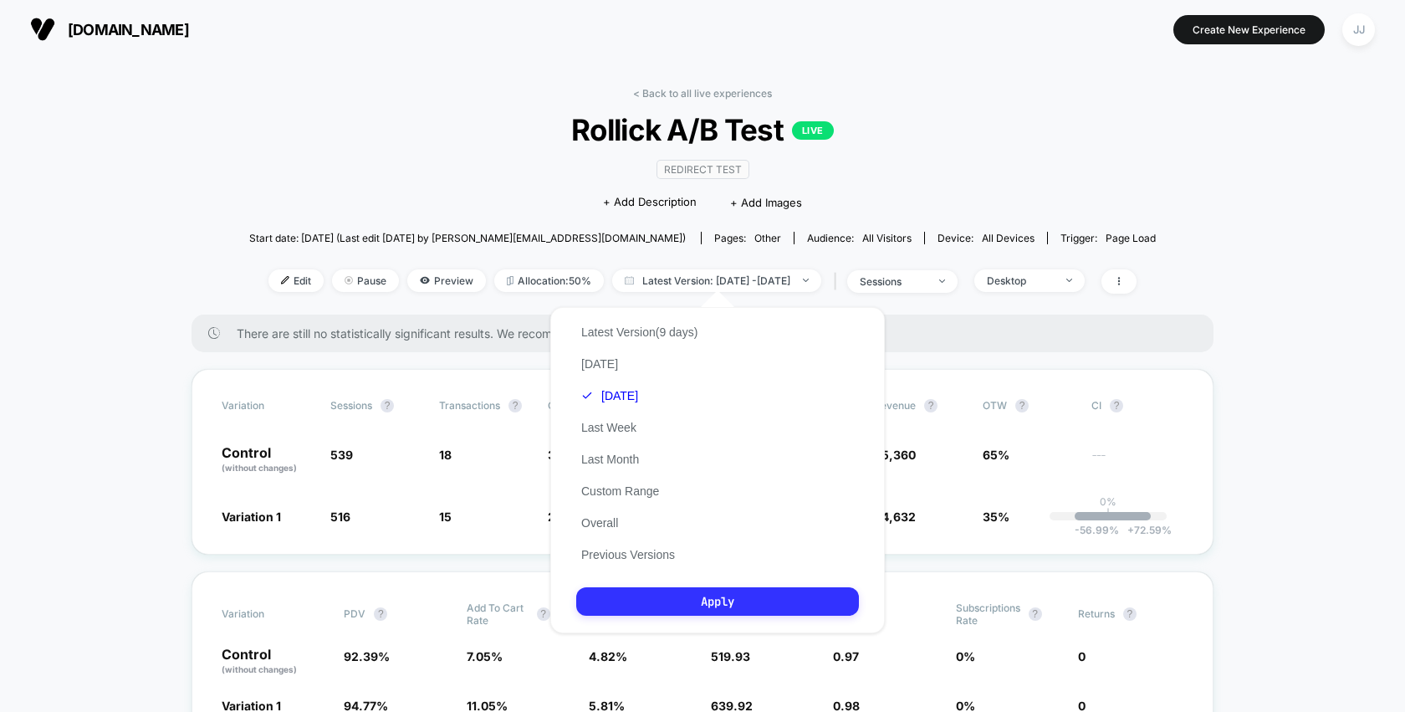
click at [678, 605] on button "Apply" at bounding box center [717, 601] width 283 height 28
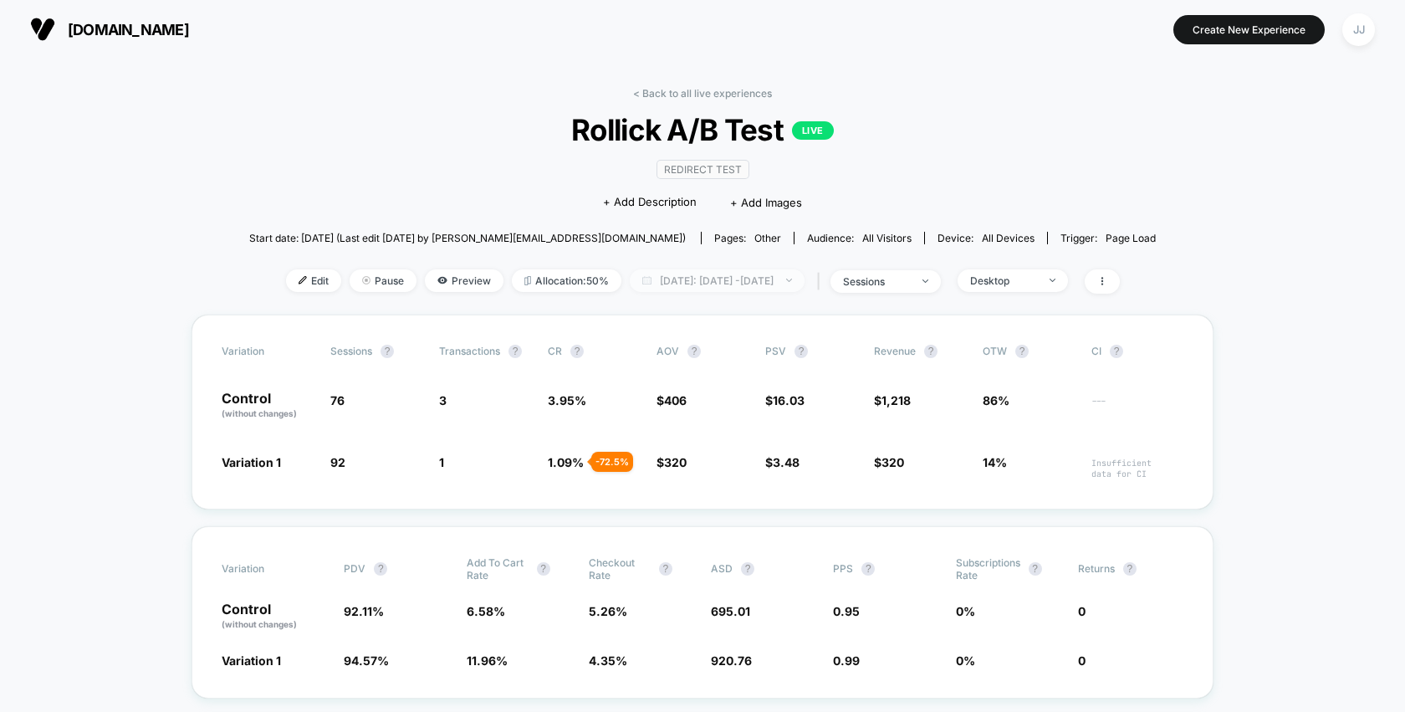
click at [783, 274] on span "[DATE]: [DATE] - [DATE]" at bounding box center [717, 280] width 175 height 23
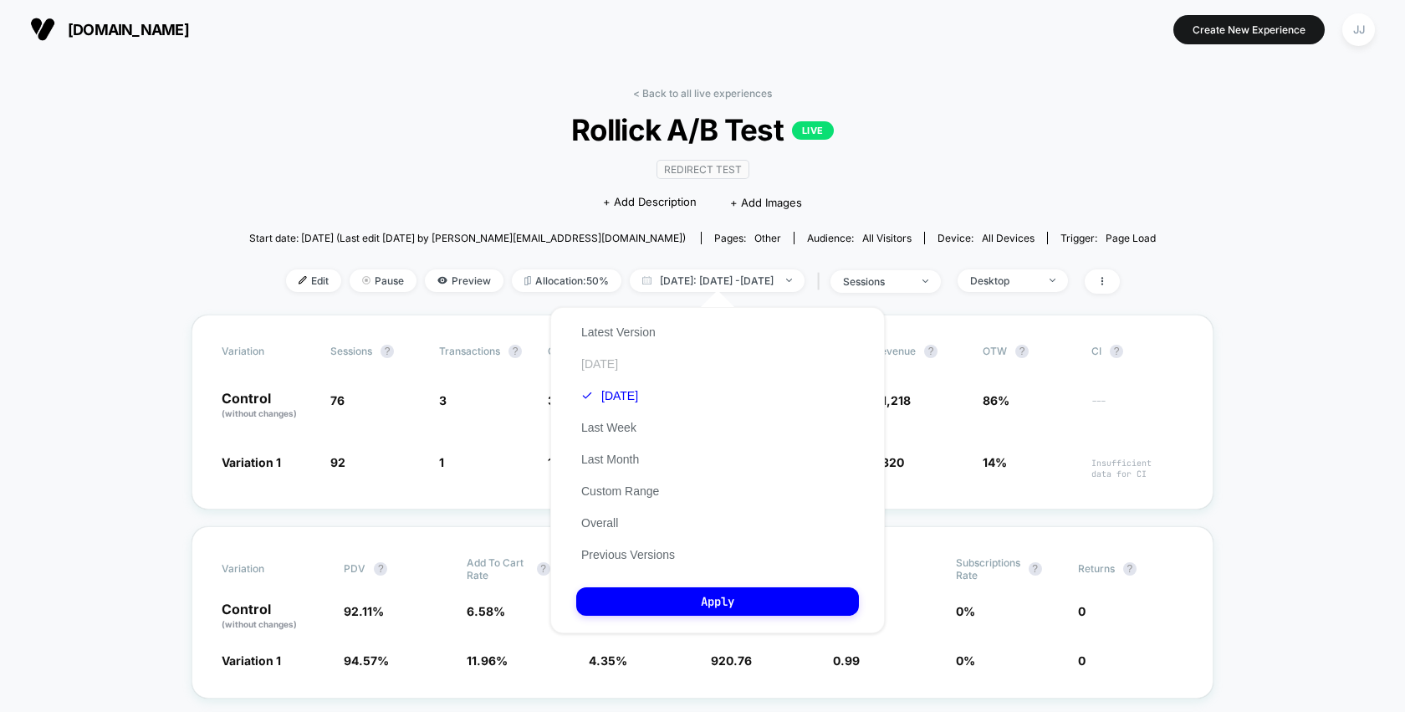
click at [605, 366] on button "[DATE]" at bounding box center [599, 363] width 47 height 15
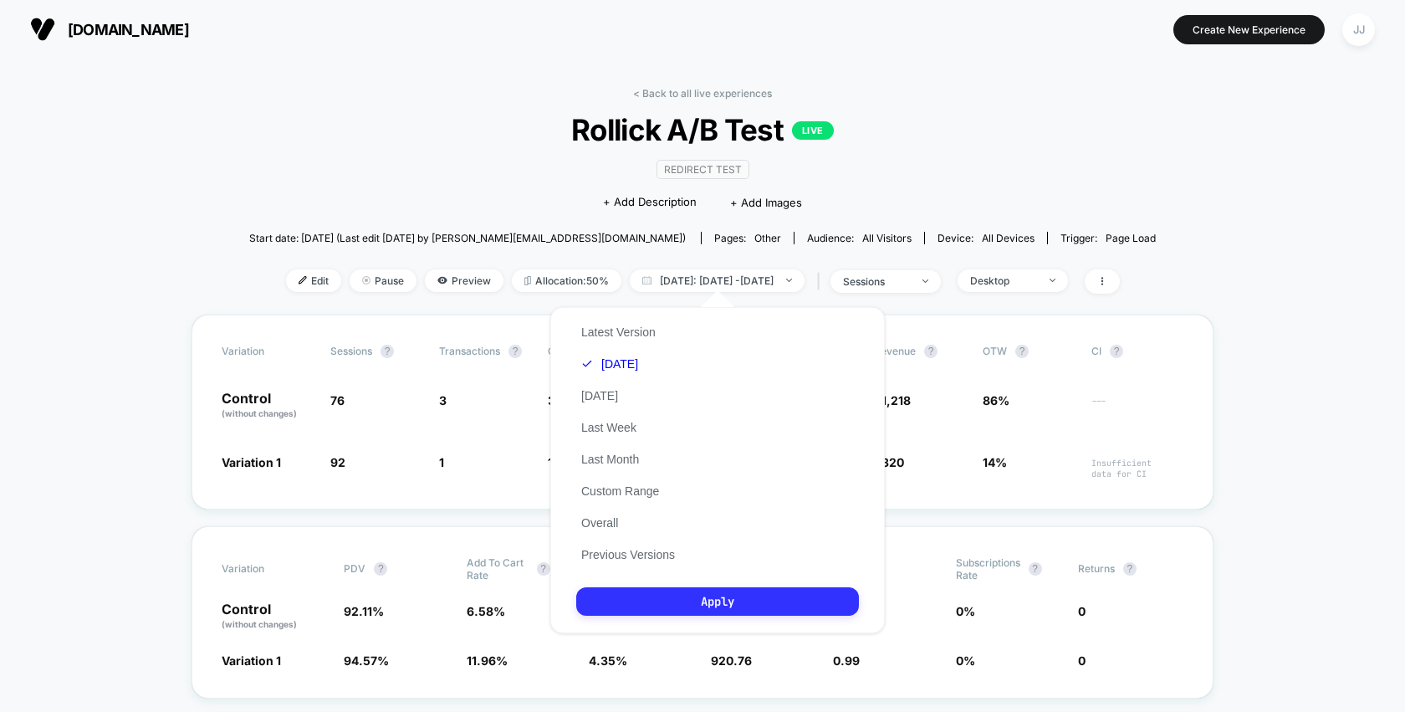
click at [669, 592] on button "Apply" at bounding box center [717, 601] width 283 height 28
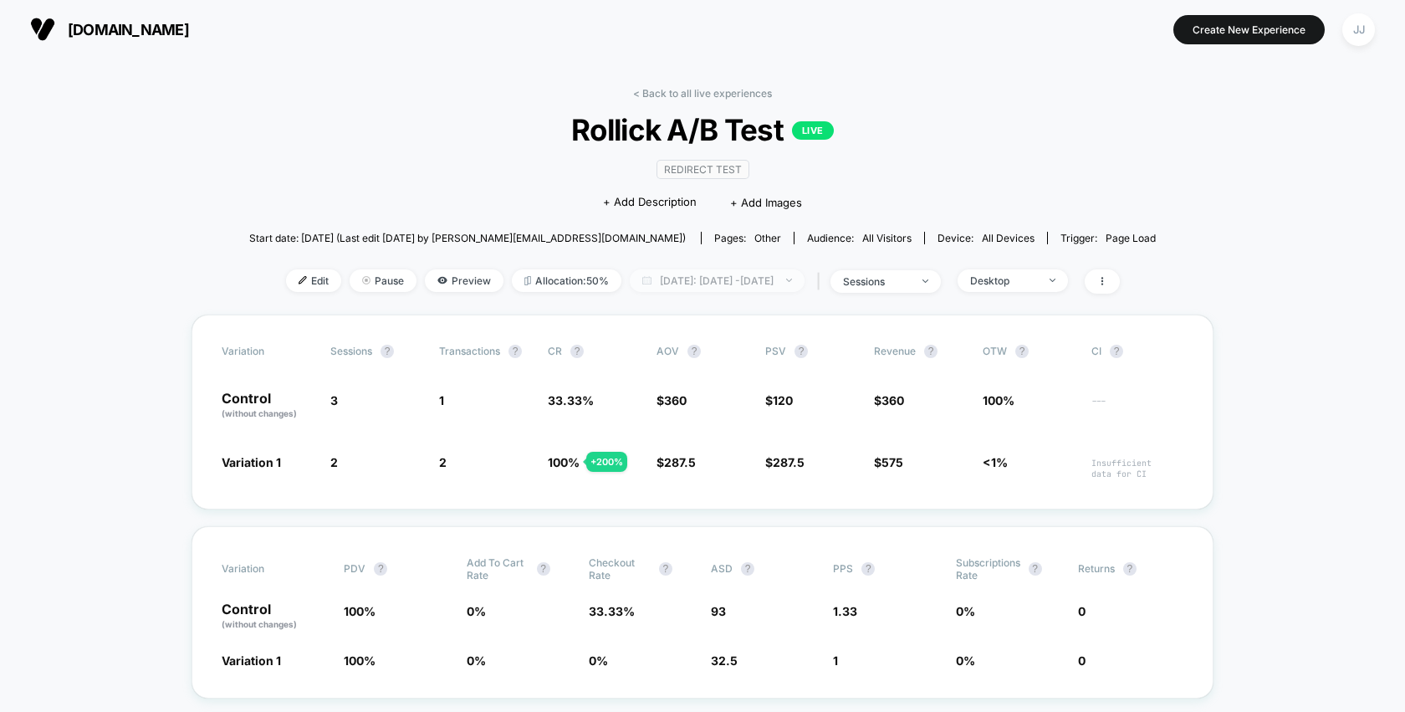
click at [794, 277] on span "[DATE]: [DATE] - [DATE]" at bounding box center [717, 280] width 175 height 23
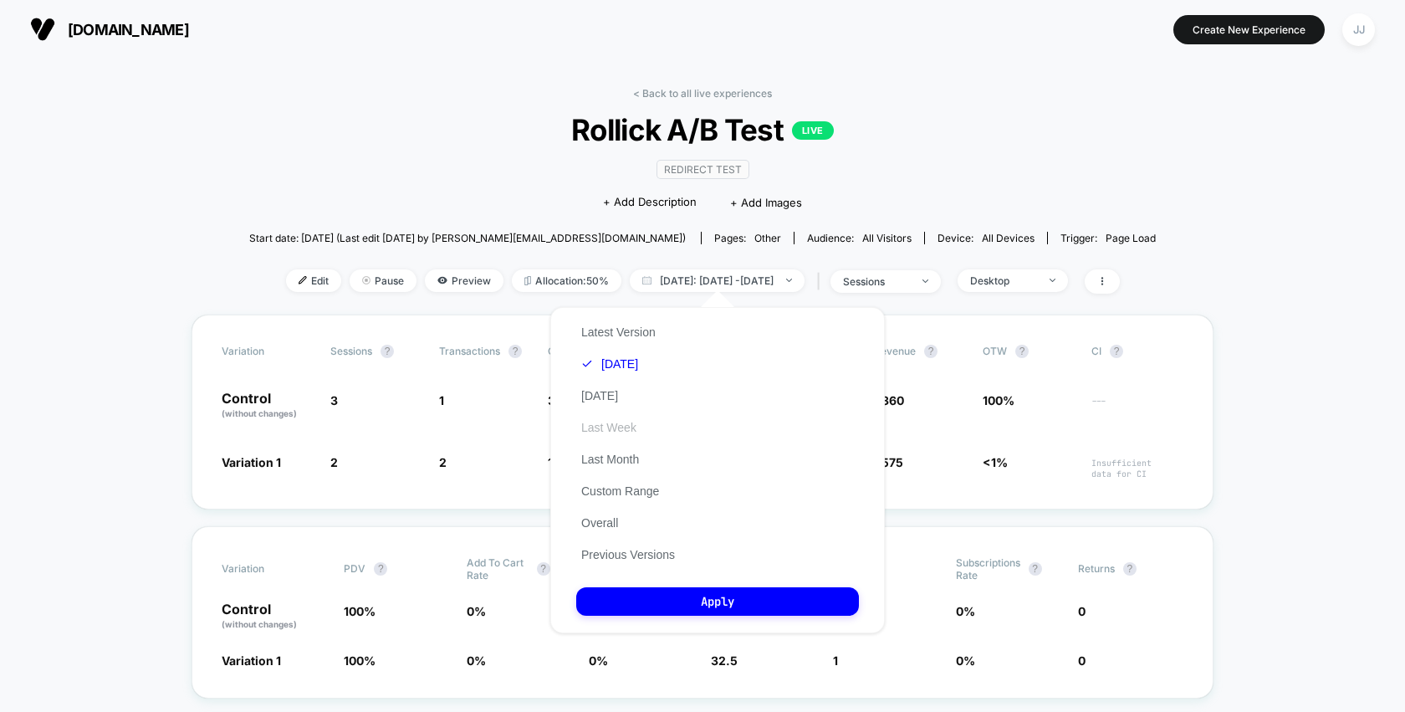
click at [628, 432] on button "Last Week" at bounding box center [608, 427] width 65 height 15
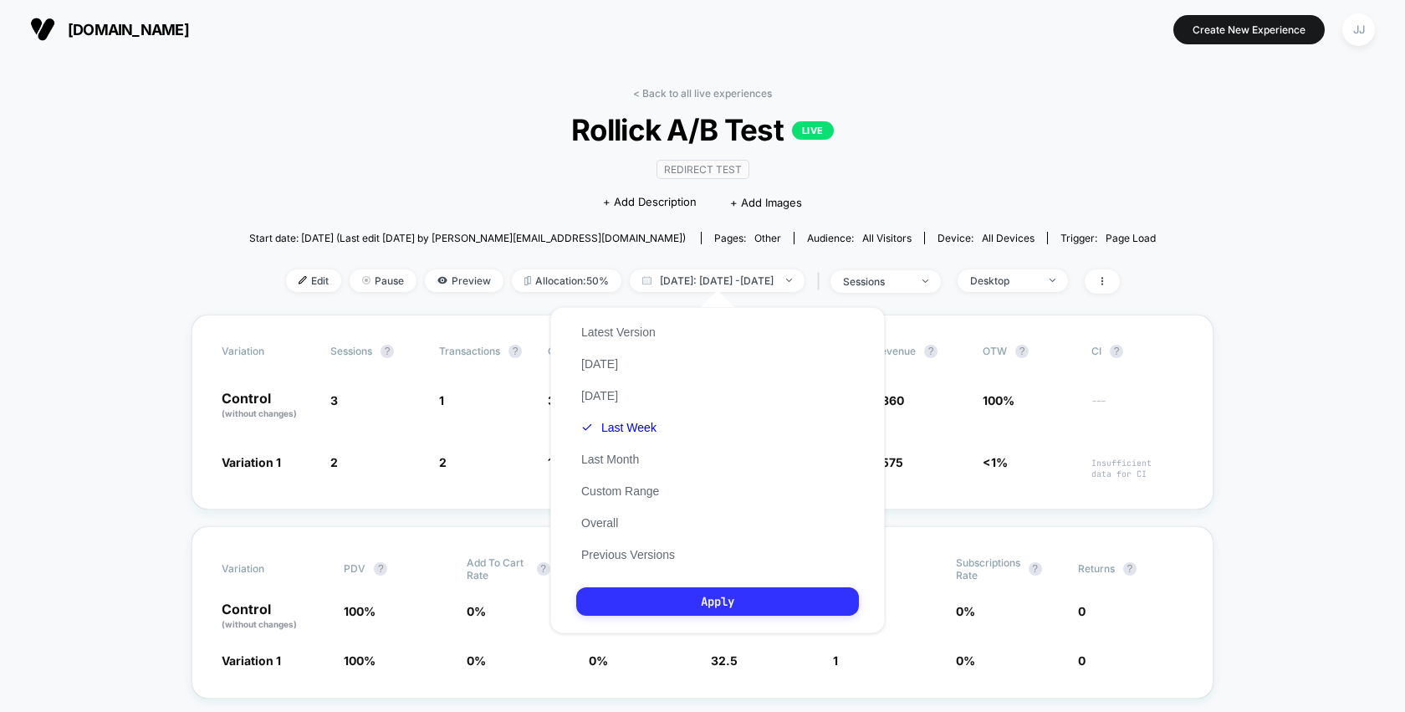
click at [665, 595] on button "Apply" at bounding box center [717, 601] width 283 height 28
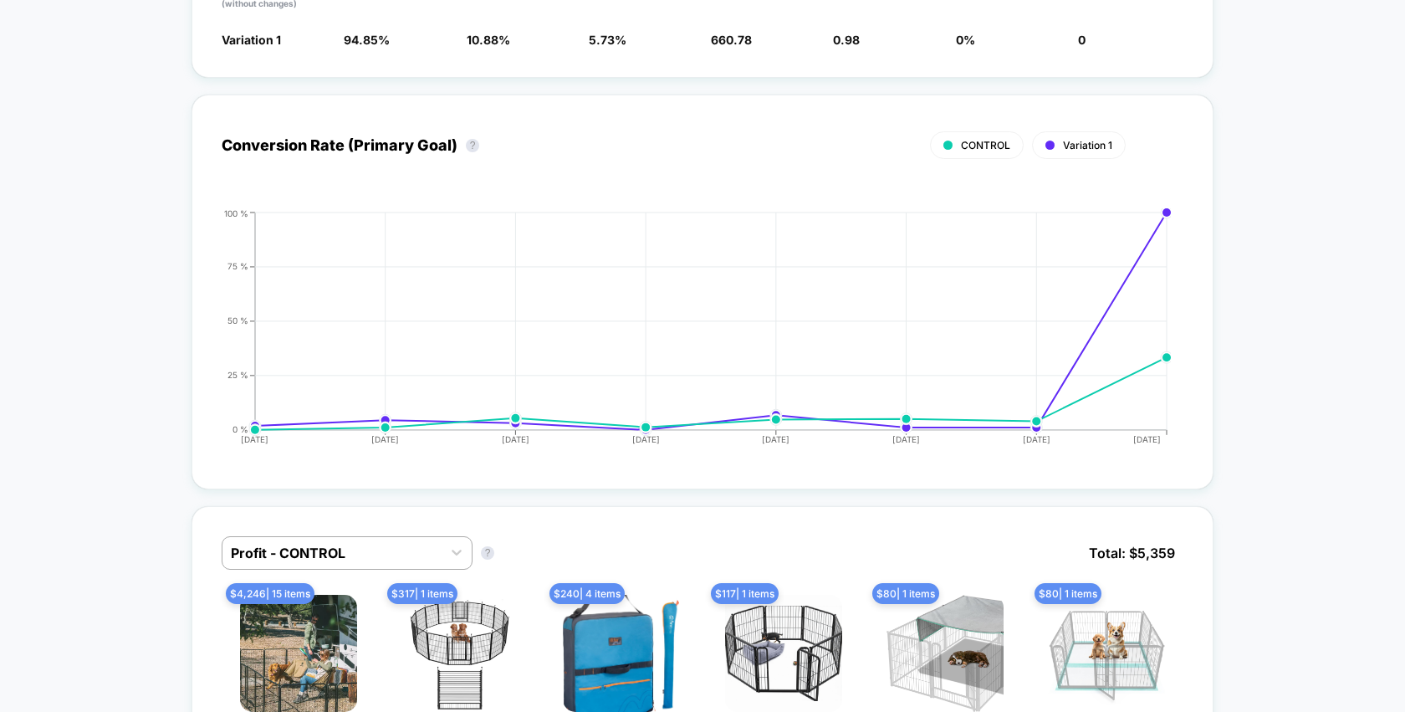
scroll to position [611, 0]
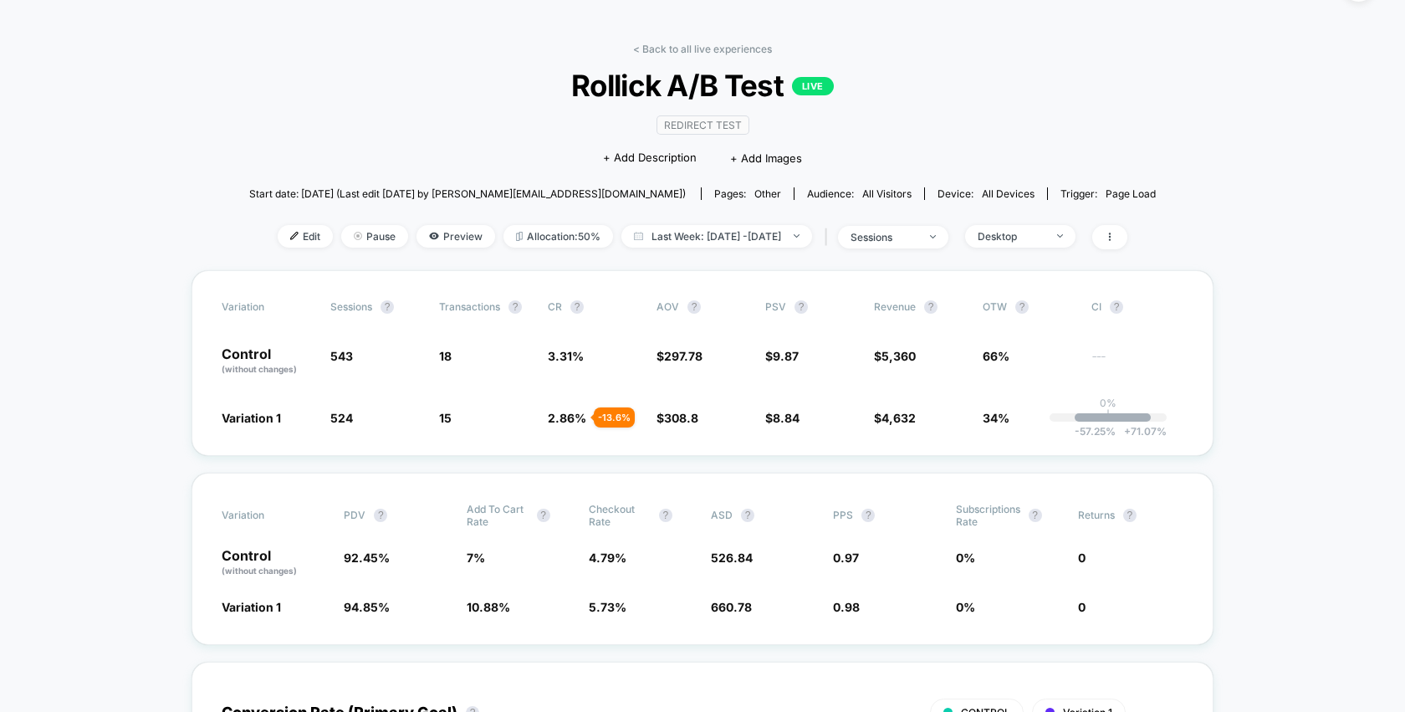
click at [734, 127] on span "Redirect Test" at bounding box center [703, 124] width 93 height 19
click at [1042, 106] on div "< Back to all live experiences Rollick A/B Test LIVE Redirect Test Click to edi…" at bounding box center [702, 157] width 907 height 228
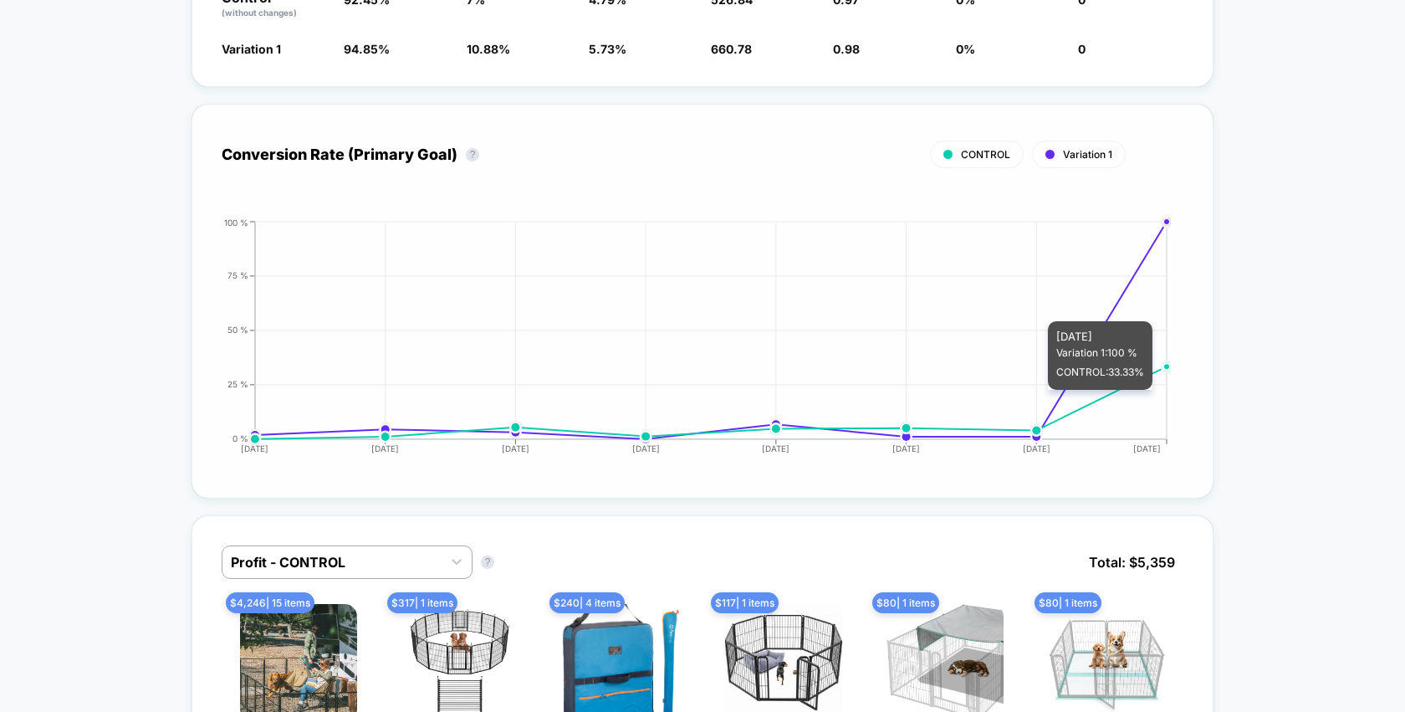
scroll to position [703, 0]
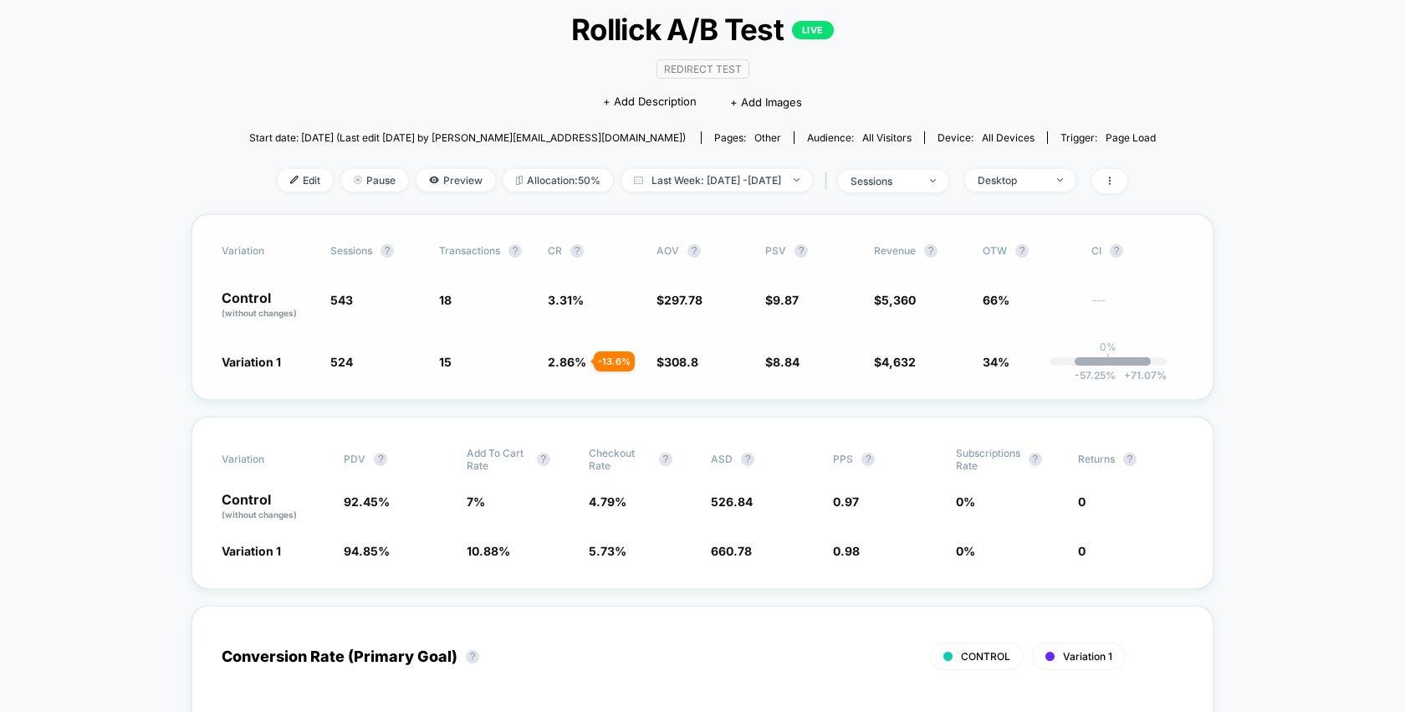
click at [1134, 366] on div "Variation 1 524 - 3.5 % 15 - 13.6 % 2.86 % - 13.6 % $ 308.8 + 3.7 % $ 8.84 - 10…" at bounding box center [703, 361] width 962 height 17
click at [1194, 367] on div "Variation Sessions ? Transactions ? CR ? AOV ? PSV ? Revenue ? OTW ? CI ? Contr…" at bounding box center [703, 307] width 1022 height 186
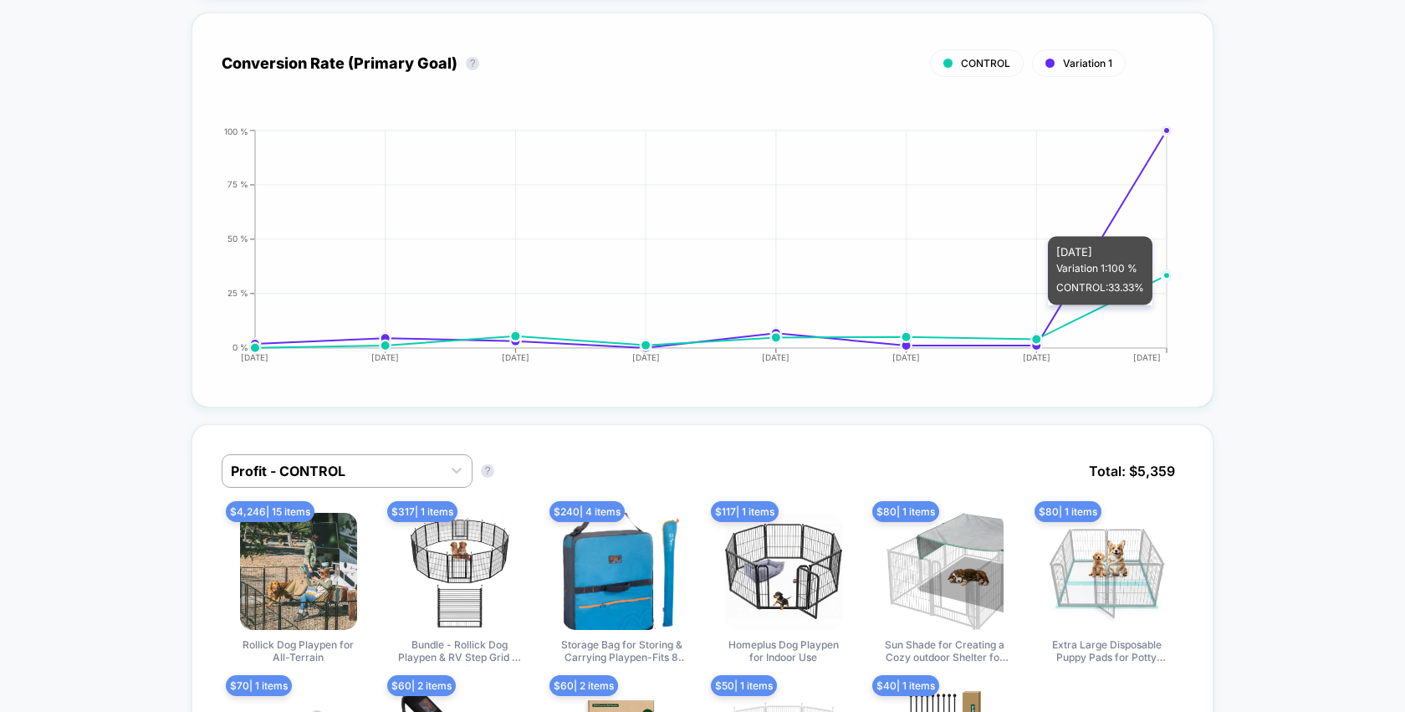
scroll to position [0, 0]
